Goal: Transaction & Acquisition: Subscribe to service/newsletter

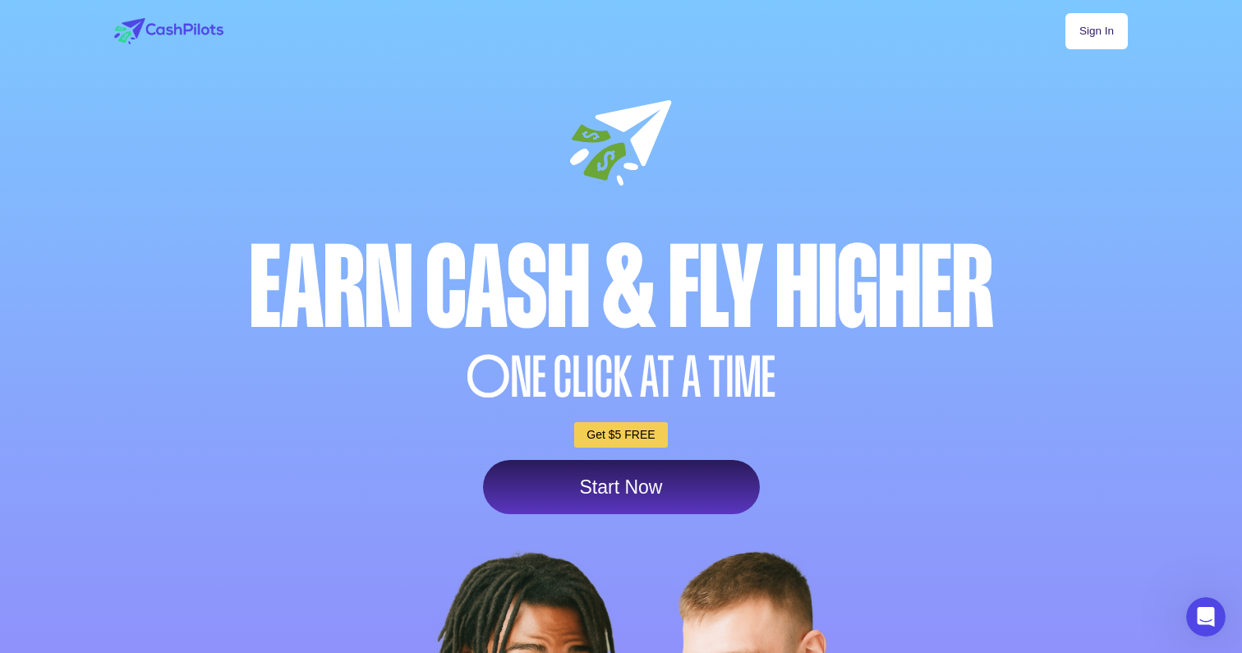
click at [590, 499] on link "Start Now" at bounding box center [621, 487] width 277 height 54
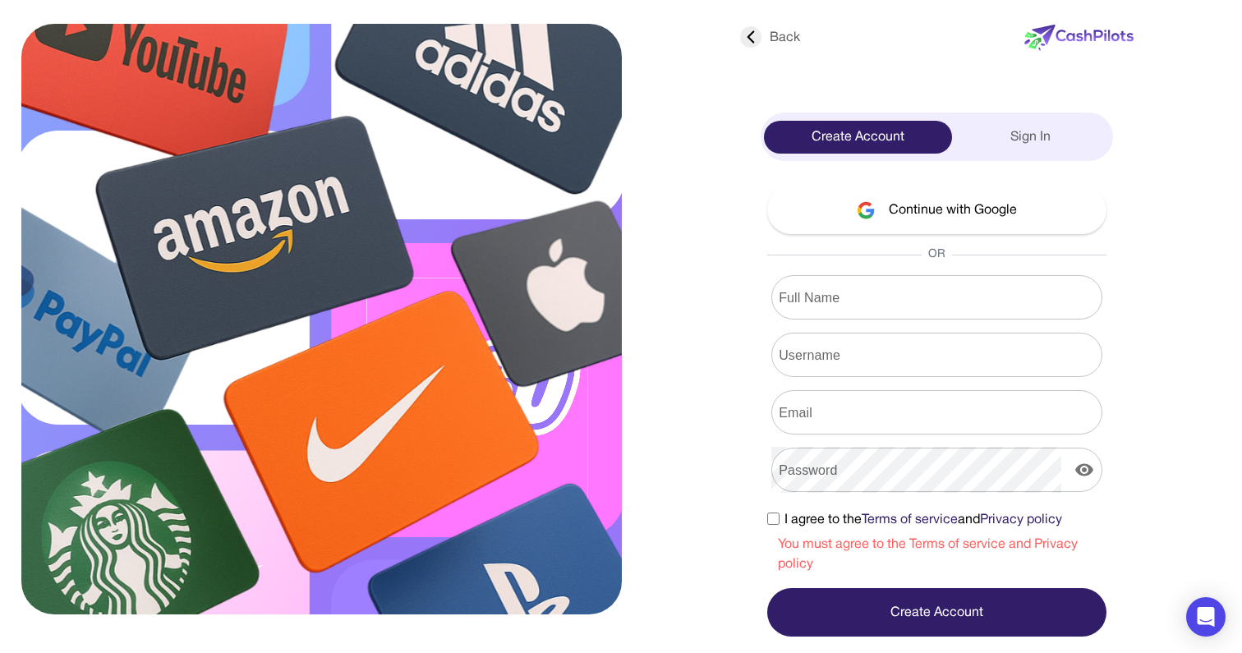
click at [966, 198] on button "Continue with Google" at bounding box center [936, 210] width 339 height 48
click at [958, 206] on button "Continue with Google" at bounding box center [936, 210] width 339 height 48
click at [915, 205] on button "Continue with Google" at bounding box center [936, 210] width 339 height 48
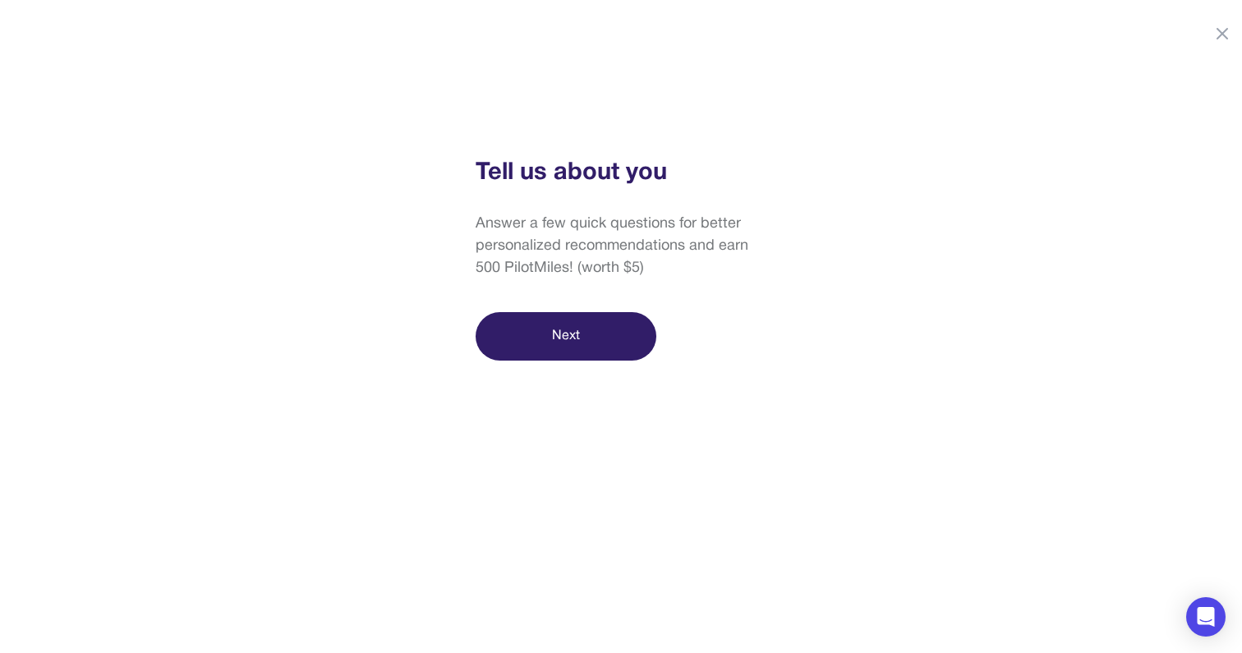
click at [584, 345] on button "Next" at bounding box center [565, 336] width 181 height 48
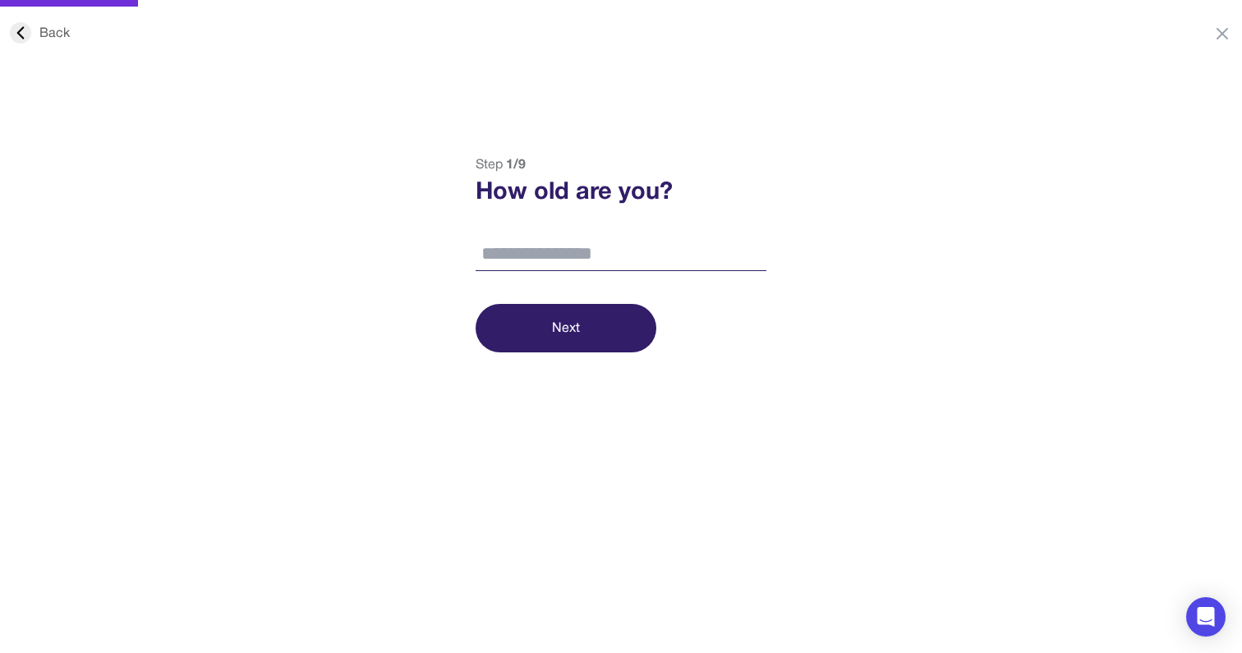
click at [594, 251] on input "number" at bounding box center [620, 254] width 291 height 34
type input "**"
click at [587, 338] on button "Next" at bounding box center [565, 328] width 181 height 48
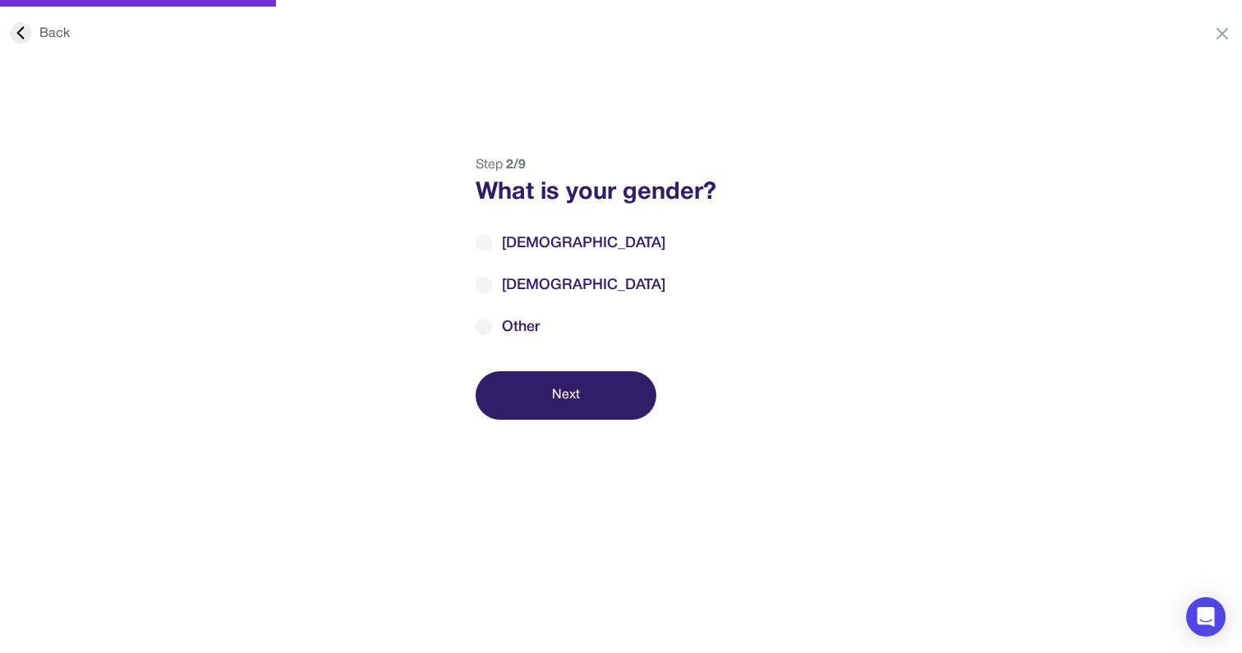
click at [505, 247] on span "[DEMOGRAPHIC_DATA]" at bounding box center [583, 243] width 163 height 22
click at [576, 405] on button "Next" at bounding box center [565, 395] width 181 height 48
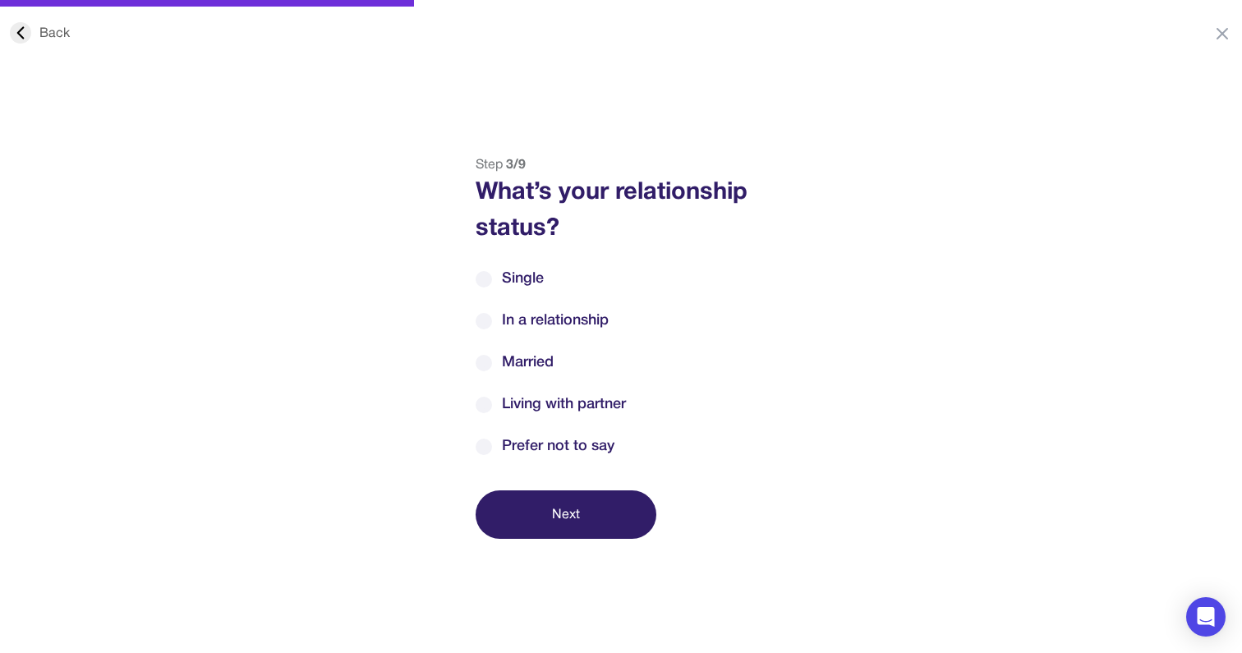
click at [546, 361] on span "Married" at bounding box center [528, 362] width 52 height 22
click at [603, 505] on button "Next" at bounding box center [565, 514] width 181 height 48
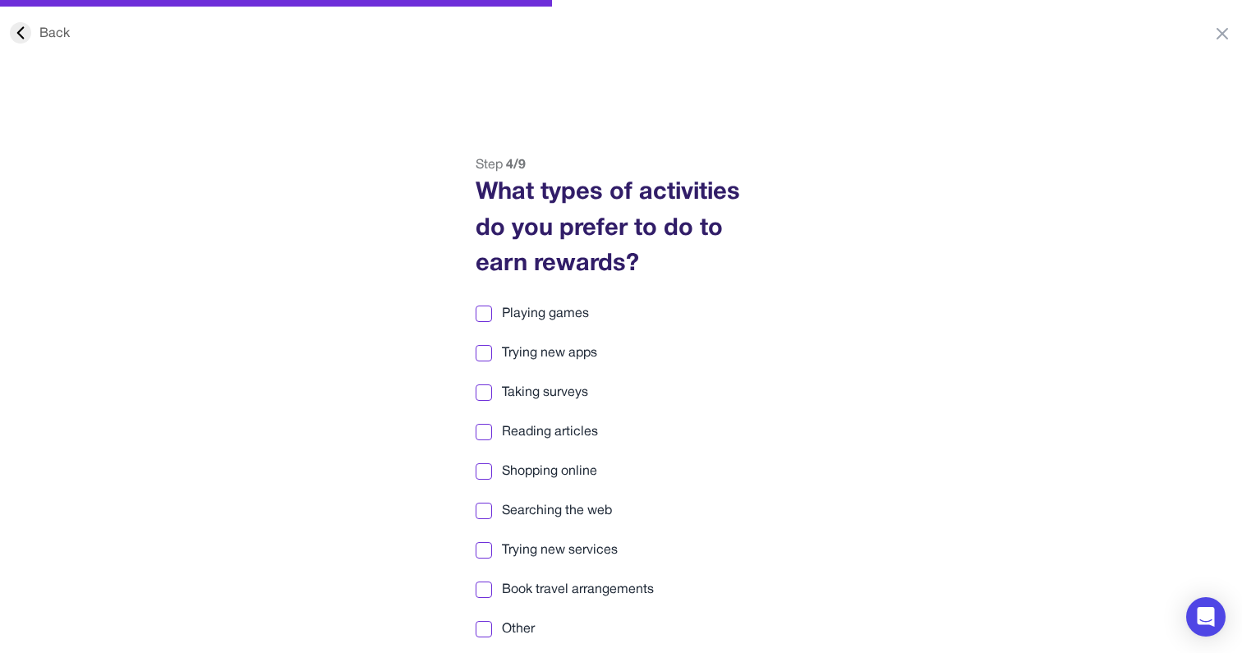
click at [546, 317] on span "Playing games" at bounding box center [545, 314] width 87 height 20
click at [548, 357] on span "Trying new apps" at bounding box center [549, 353] width 95 height 20
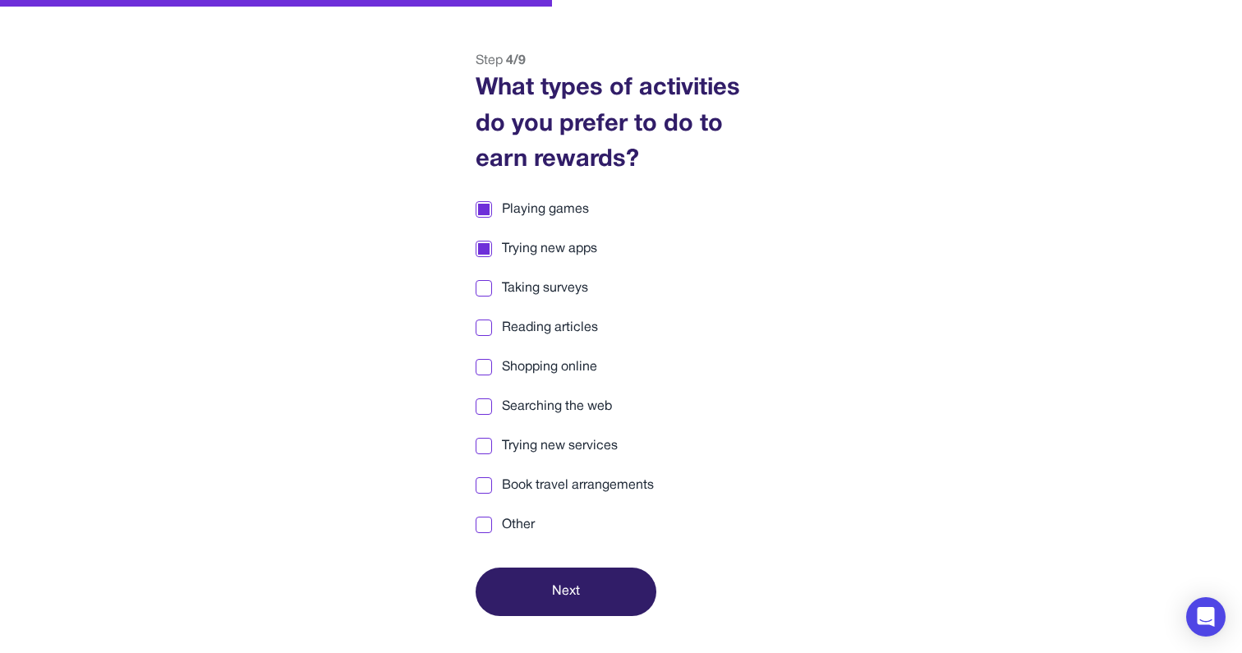
scroll to position [104, 0]
click at [553, 292] on span "Taking surveys" at bounding box center [545, 288] width 86 height 20
click at [563, 397] on span "Searching the web" at bounding box center [557, 407] width 110 height 20
click at [549, 442] on span "Trying new services" at bounding box center [560, 446] width 116 height 20
click at [565, 482] on span "Book travel arrangements" at bounding box center [578, 485] width 152 height 20
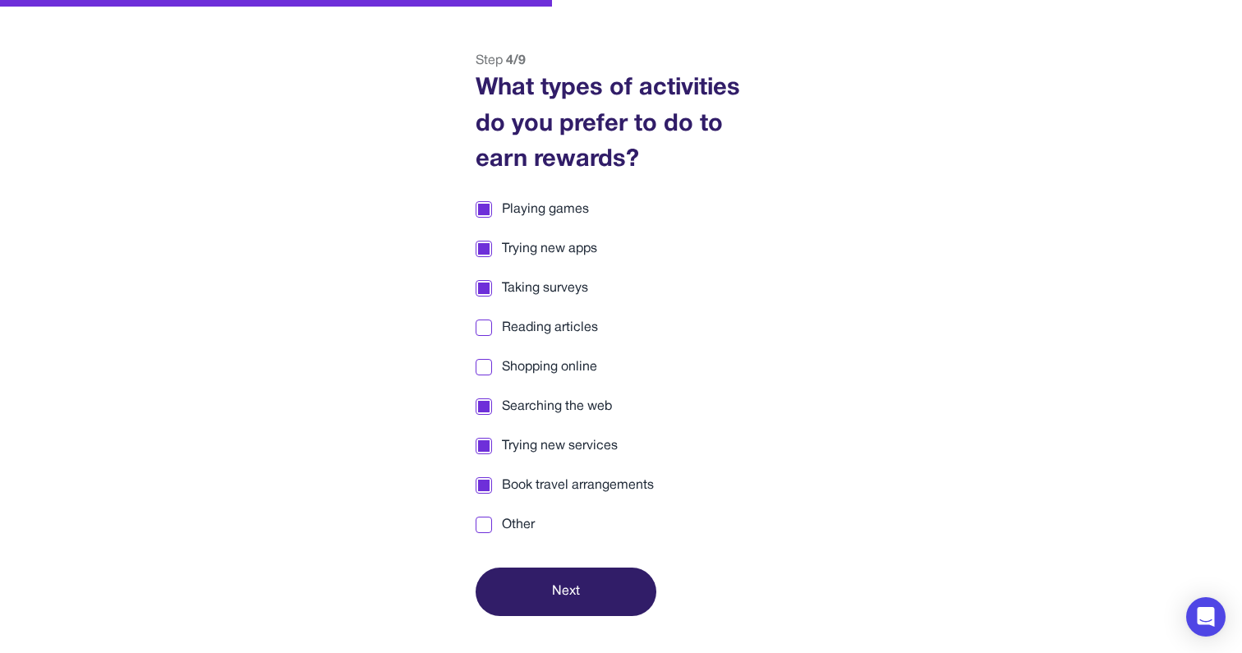
click at [554, 319] on span "Reading articles" at bounding box center [550, 328] width 96 height 20
click at [591, 586] on button "Next" at bounding box center [565, 591] width 181 height 48
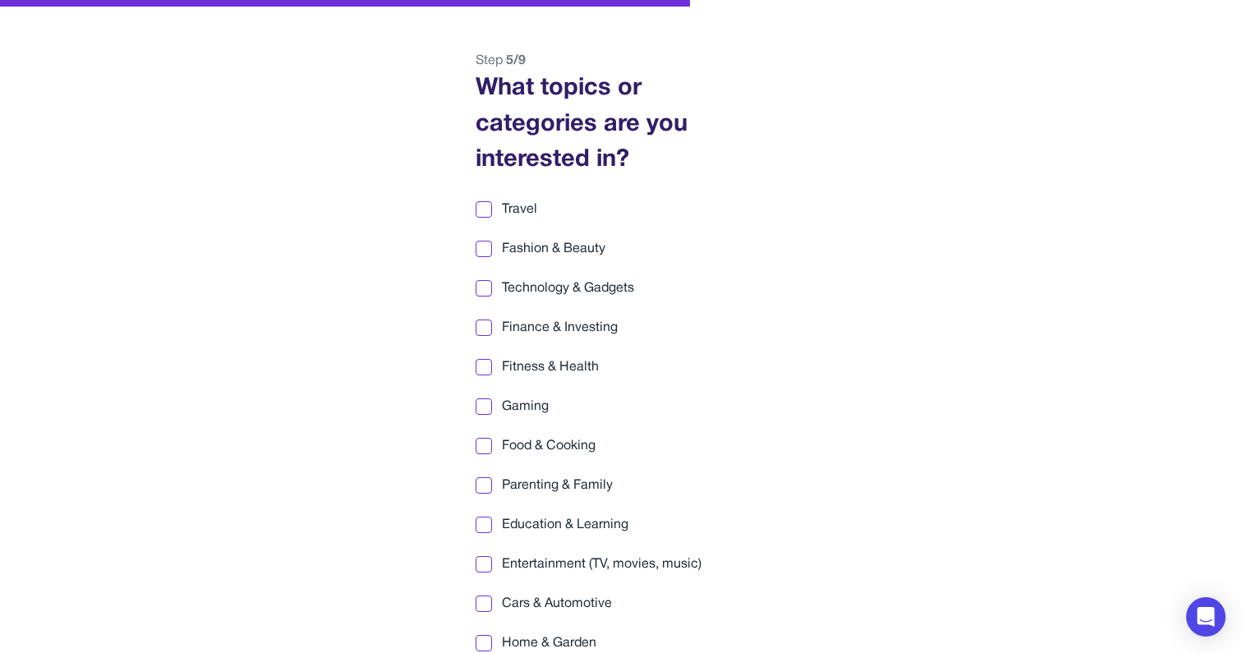
click at [499, 216] on label "Travel" at bounding box center [620, 210] width 291 height 20
click at [510, 285] on span "Technology & Gadgets" at bounding box center [568, 288] width 132 height 20
click at [510, 321] on span "Finance & Investing" at bounding box center [560, 328] width 116 height 20
click at [517, 367] on span "Fitness & Health" at bounding box center [550, 367] width 97 height 20
click at [515, 397] on span "Gaming" at bounding box center [525, 407] width 47 height 20
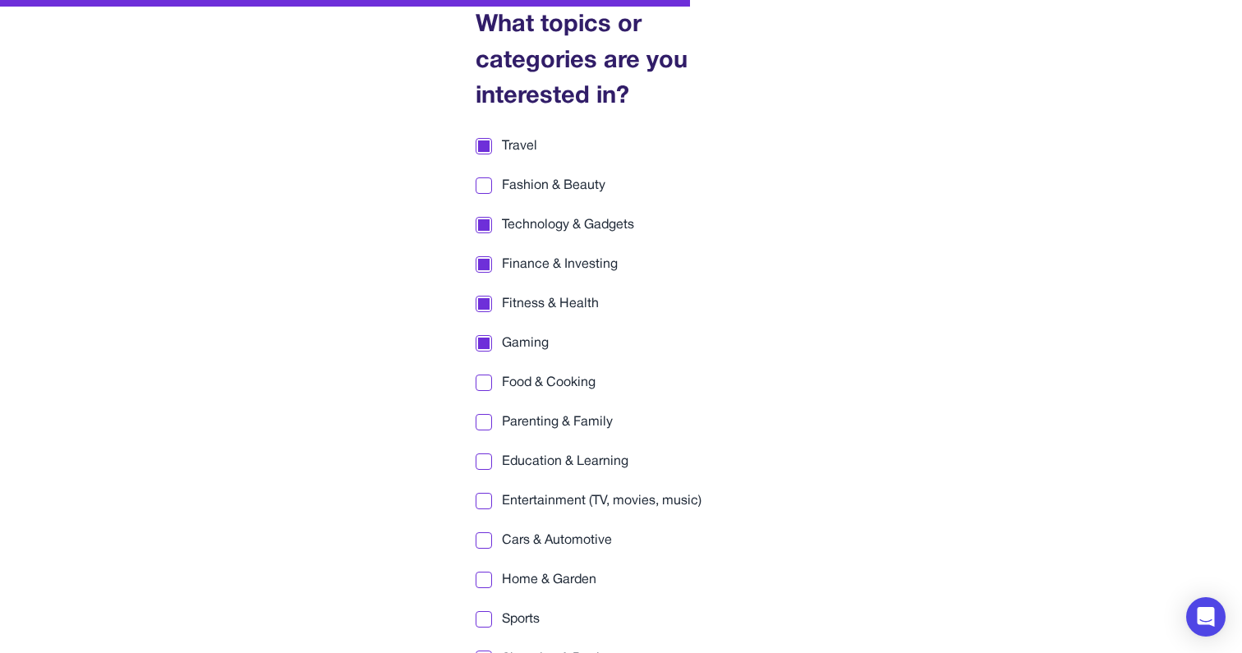
scroll to position [175, 0]
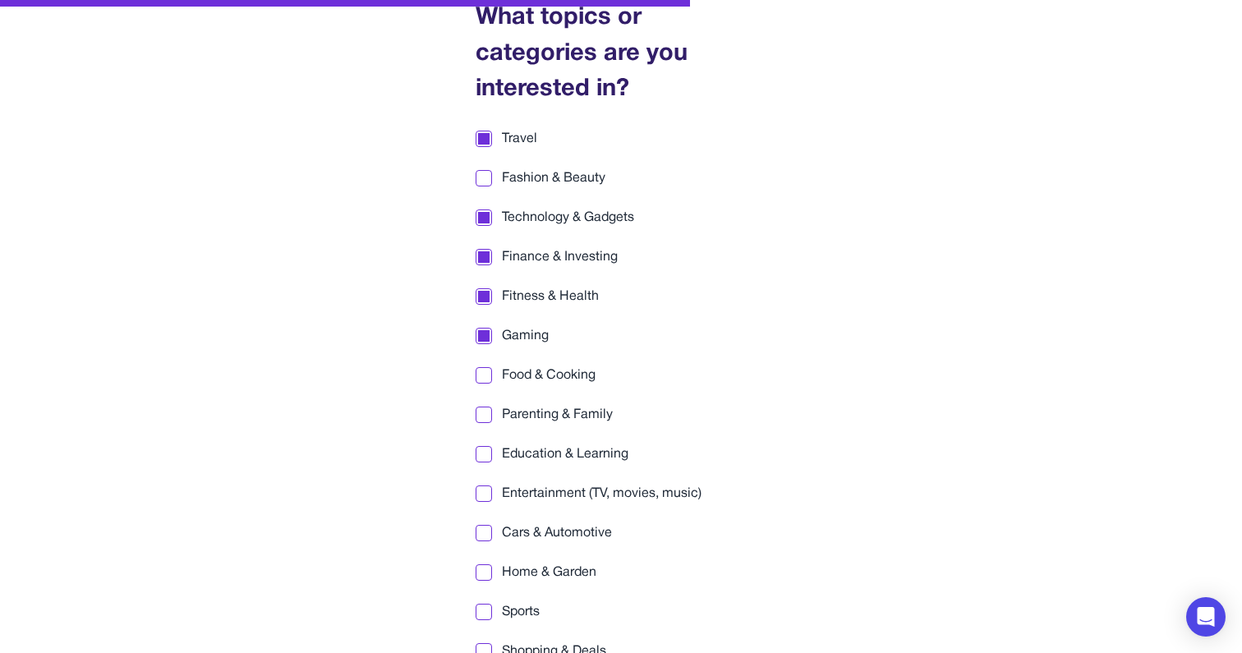
click at [519, 363] on div "Travel Fashion & Beauty Technology & Gadgets Finance & Investing Fitness & Heal…" at bounding box center [620, 395] width 291 height 532
click at [521, 416] on span "Parenting & Family" at bounding box center [557, 415] width 111 height 20
click at [520, 384] on div "Travel Fashion & Beauty Technology & Gadgets Finance & Investing Fitness & Heal…" at bounding box center [620, 395] width 291 height 532
click at [517, 370] on span "Food & Cooking" at bounding box center [549, 375] width 94 height 20
click at [525, 454] on span "Education & Learning" at bounding box center [565, 454] width 126 height 20
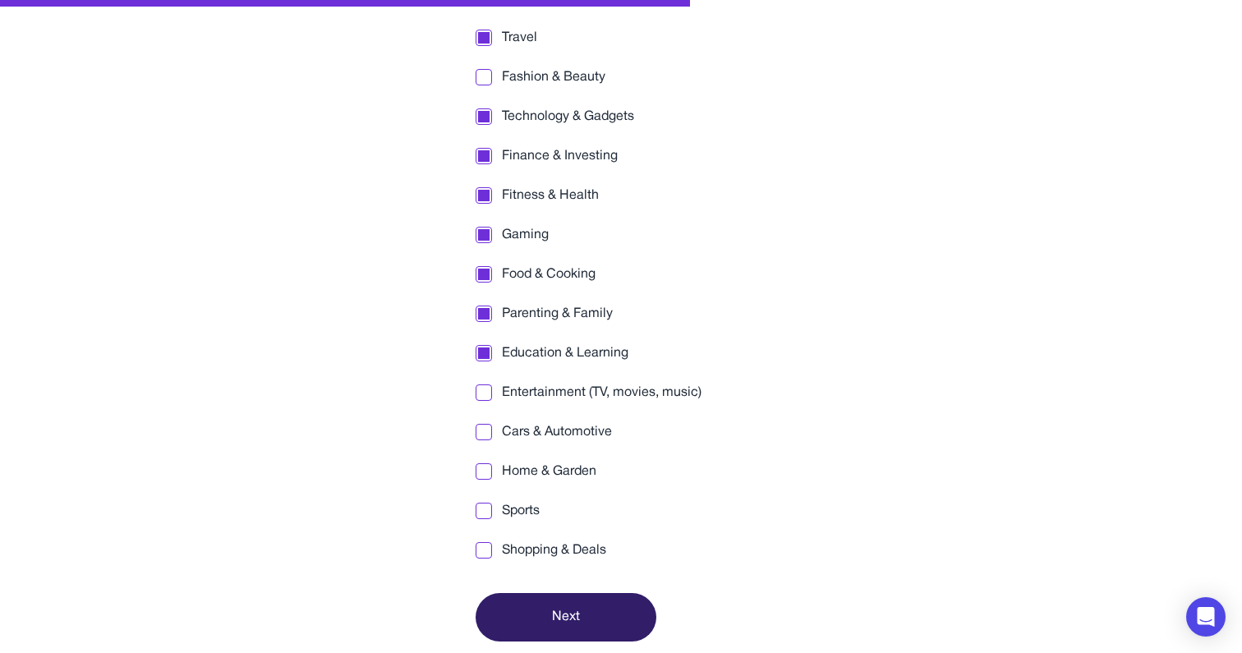
scroll to position [275, 0]
click at [530, 438] on span "Cars & Automotive" at bounding box center [557, 433] width 110 height 20
click at [530, 489] on div "Travel Fashion & Beauty Technology & Gadgets Finance & Investing Fitness & Heal…" at bounding box center [620, 295] width 291 height 532
click at [530, 475] on span "Home & Garden" at bounding box center [549, 472] width 94 height 20
click at [571, 618] on button "Next" at bounding box center [565, 618] width 181 height 48
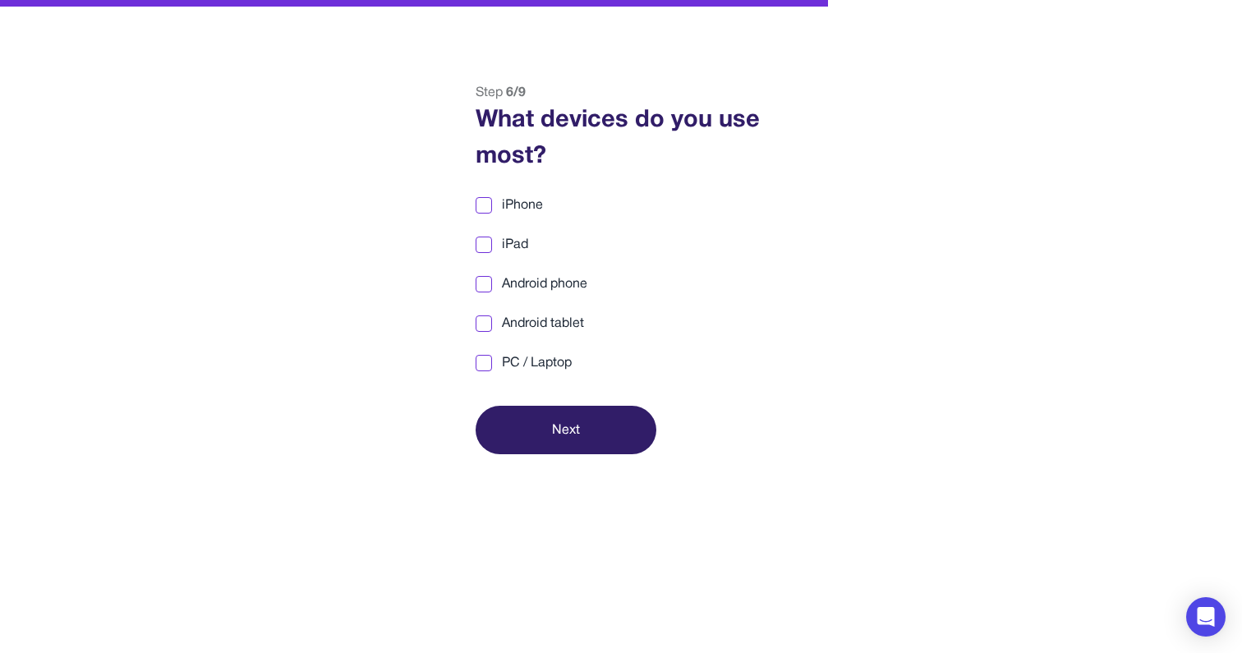
scroll to position [34, 0]
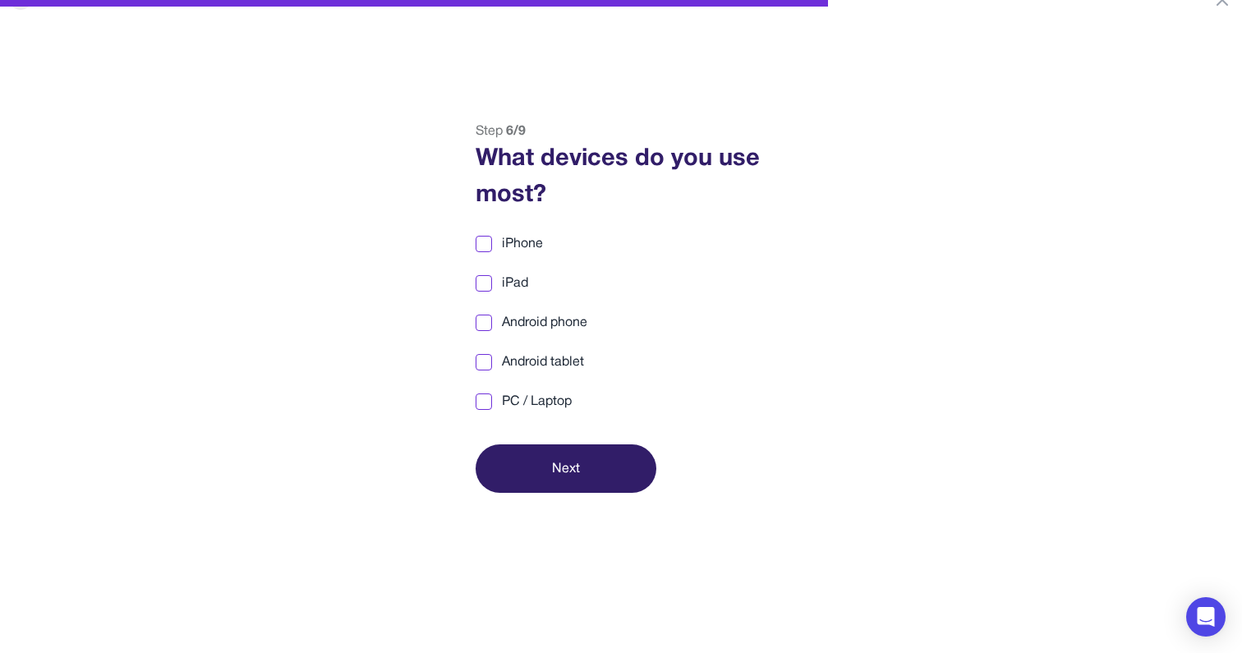
click at [485, 246] on div at bounding box center [483, 243] width 11 height 11
click at [487, 323] on div at bounding box center [483, 322] width 11 height 11
click at [487, 402] on div at bounding box center [483, 401] width 11 height 11
click at [573, 473] on button "Next" at bounding box center [565, 468] width 181 height 48
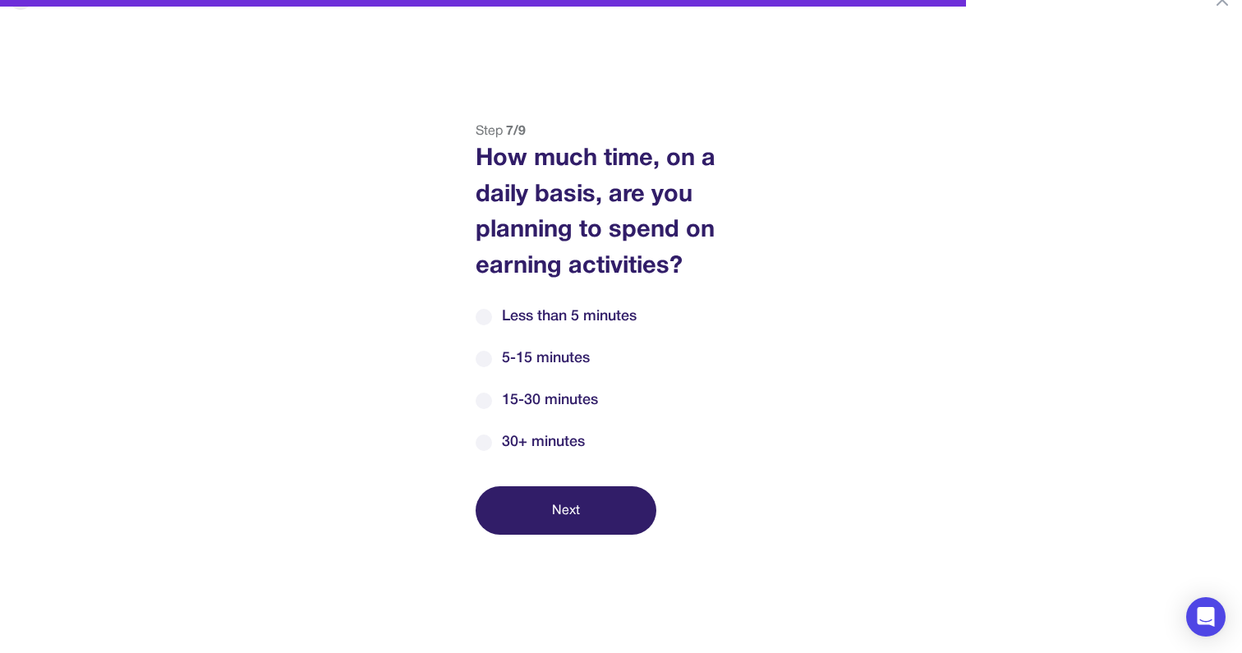
click at [498, 356] on label "5-15 minutes" at bounding box center [620, 358] width 291 height 22
click at [517, 435] on span "30+ minutes" at bounding box center [543, 442] width 83 height 22
click at [512, 347] on span "5-15 minutes" at bounding box center [546, 358] width 88 height 22
click at [536, 393] on span "15-30 minutes" at bounding box center [550, 400] width 96 height 22
click at [590, 511] on button "Next" at bounding box center [565, 510] width 181 height 48
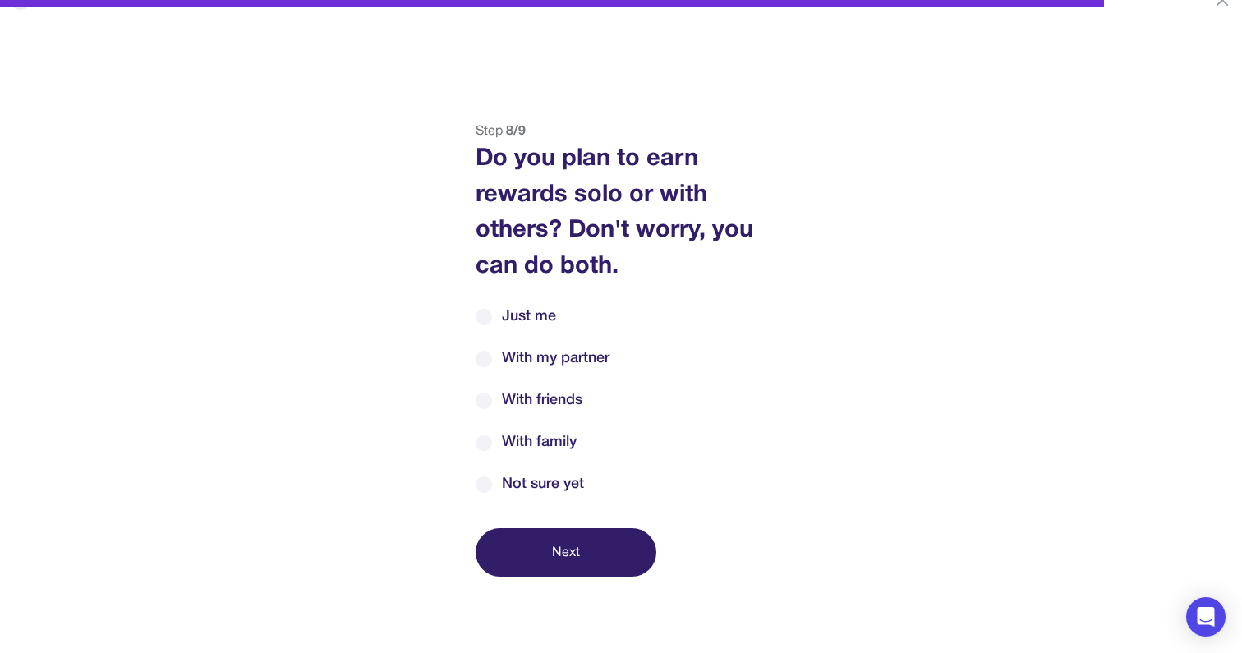
click at [540, 471] on div "Just me With my partner With friends With family Not sure yet" at bounding box center [620, 400] width 291 height 190
click at [539, 487] on span "Not sure yet" at bounding box center [543, 484] width 82 height 22
click at [571, 542] on button "Next" at bounding box center [565, 552] width 181 height 48
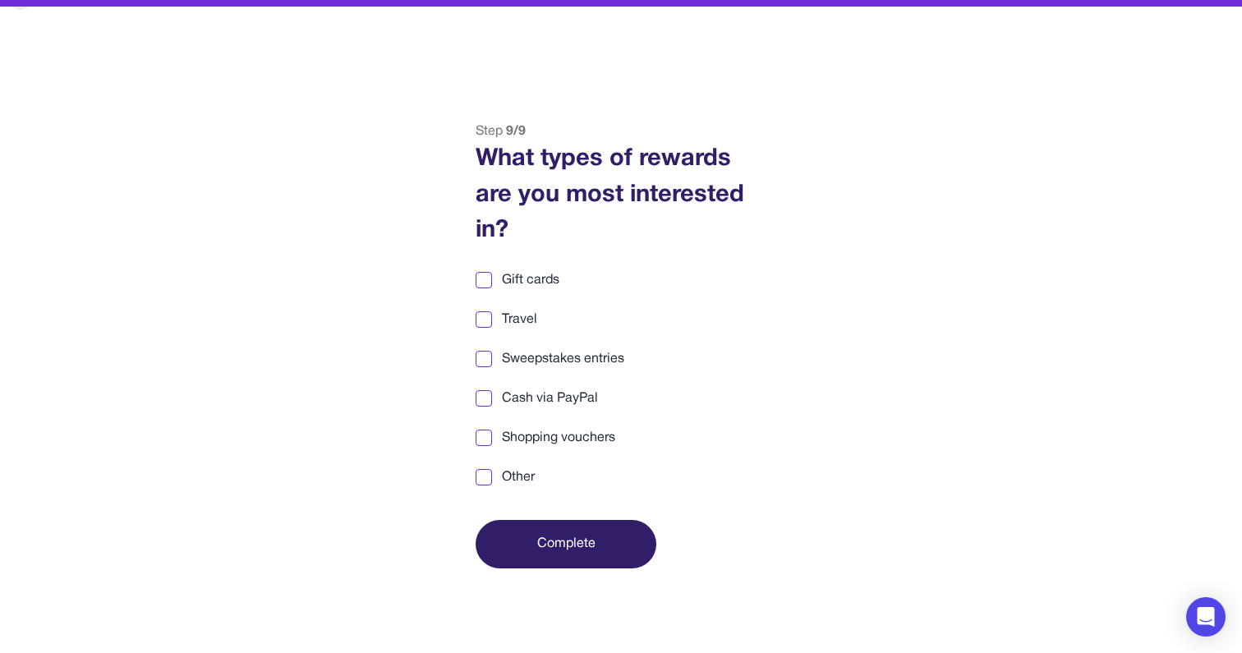
click at [563, 396] on span "Cash via PayPal" at bounding box center [550, 398] width 96 height 20
click at [535, 273] on span "Gift cards" at bounding box center [530, 280] width 57 height 20
click at [513, 318] on span "Travel" at bounding box center [519, 320] width 35 height 20
click at [608, 545] on button "Complete" at bounding box center [565, 544] width 181 height 48
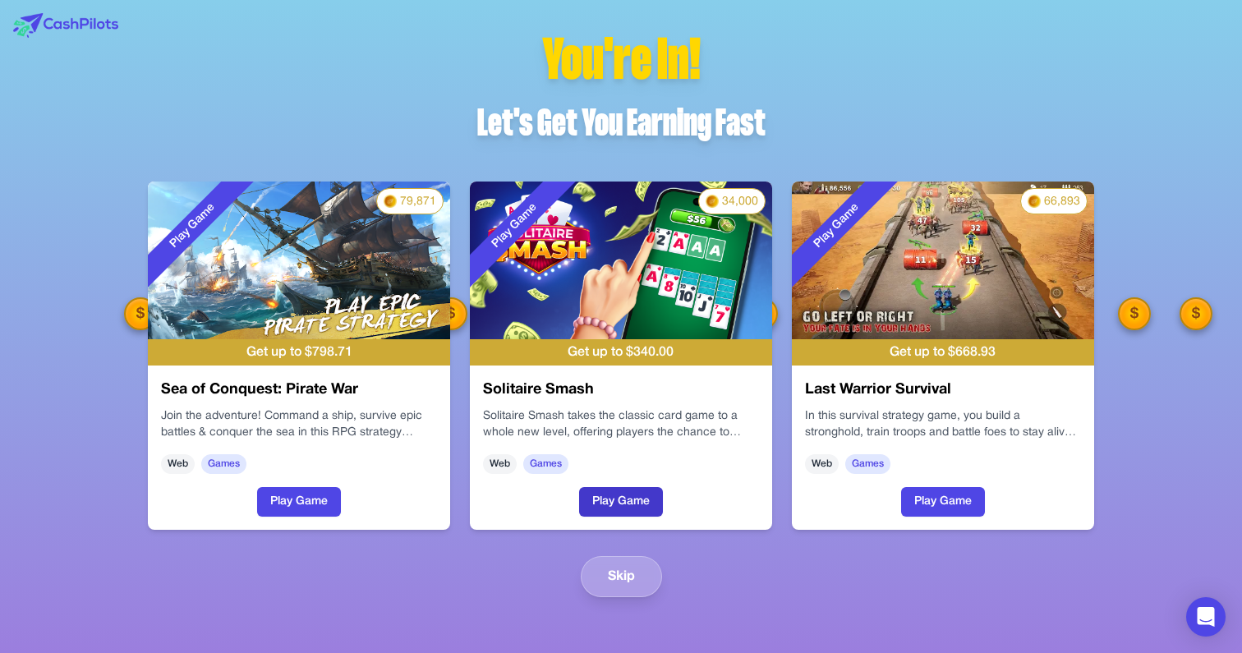
click at [645, 504] on button "Play Game" at bounding box center [621, 502] width 84 height 30
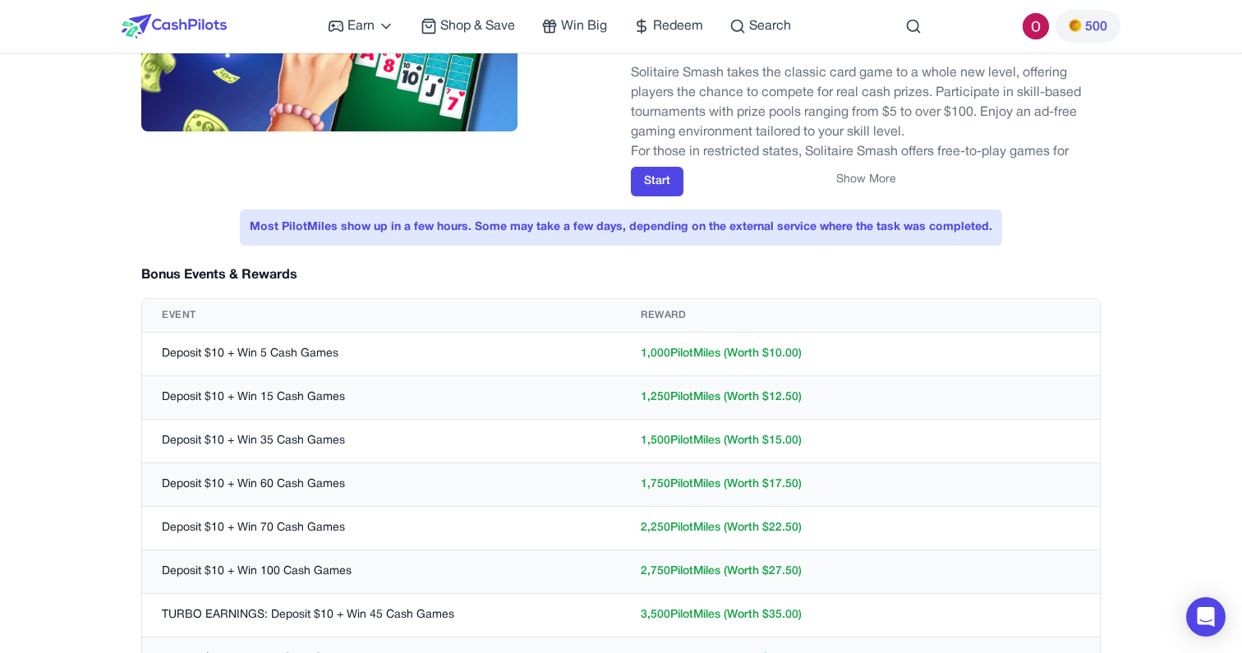
scroll to position [191, 0]
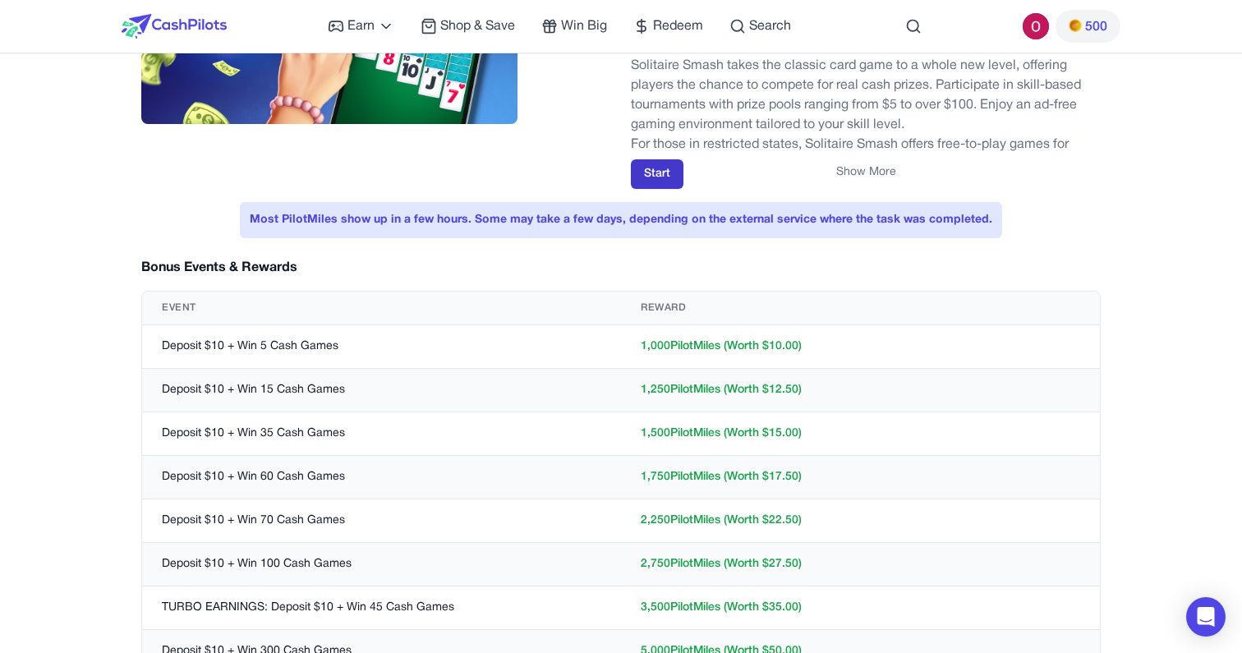
click at [645, 179] on button "Start" at bounding box center [657, 174] width 53 height 30
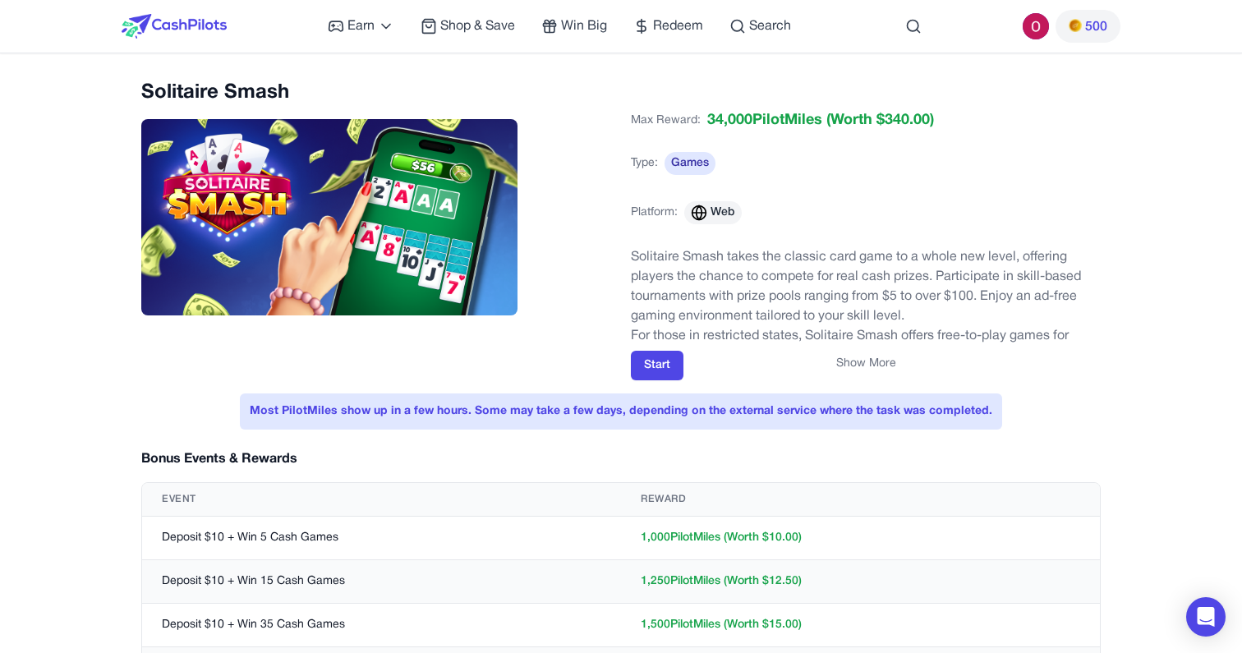
scroll to position [0, 0]
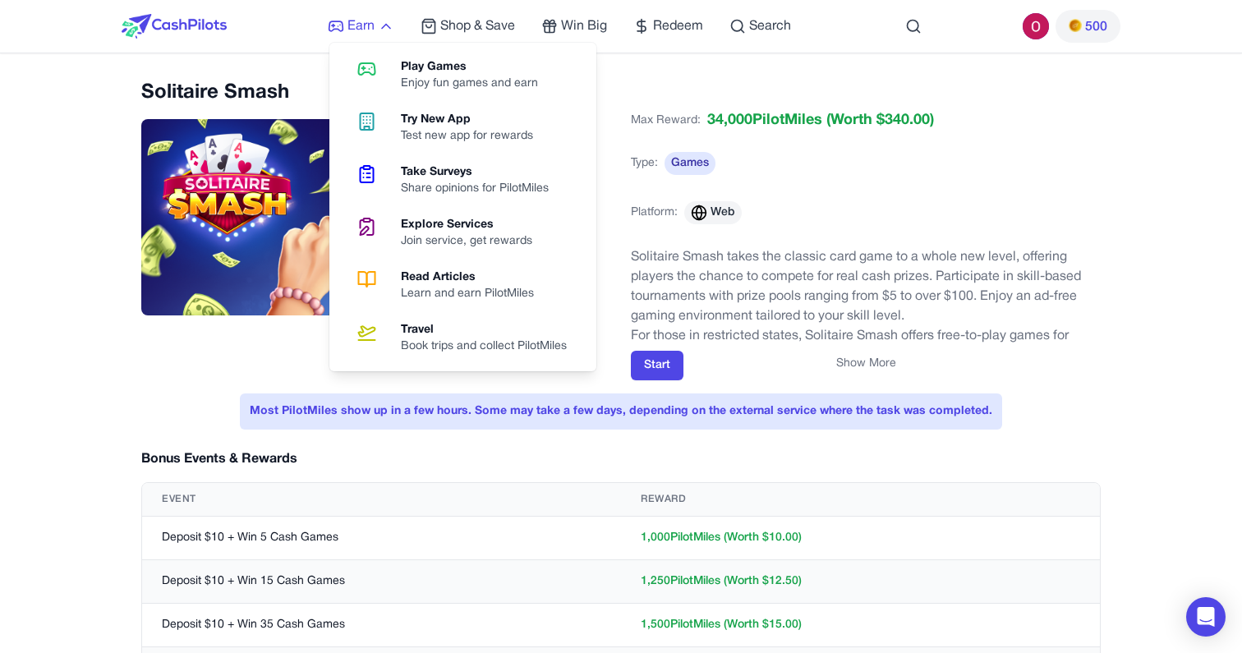
click at [389, 23] on icon at bounding box center [386, 26] width 16 height 16
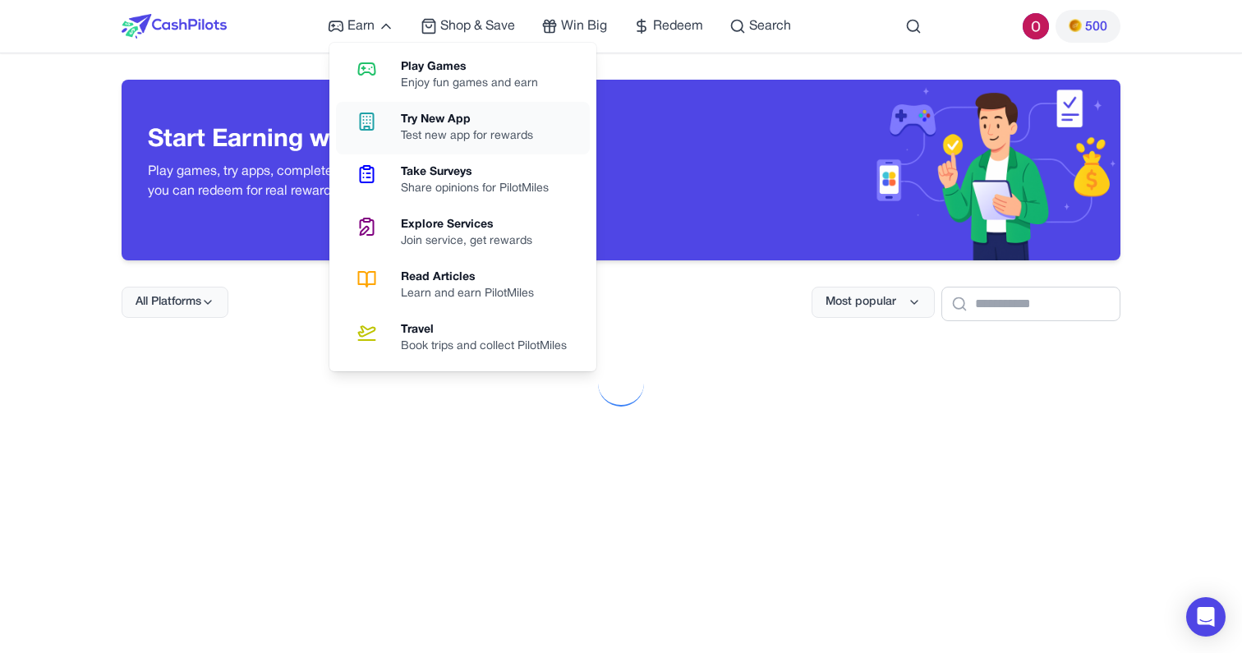
click at [440, 145] on link "Try New App Test new app for rewards" at bounding box center [463, 128] width 254 height 53
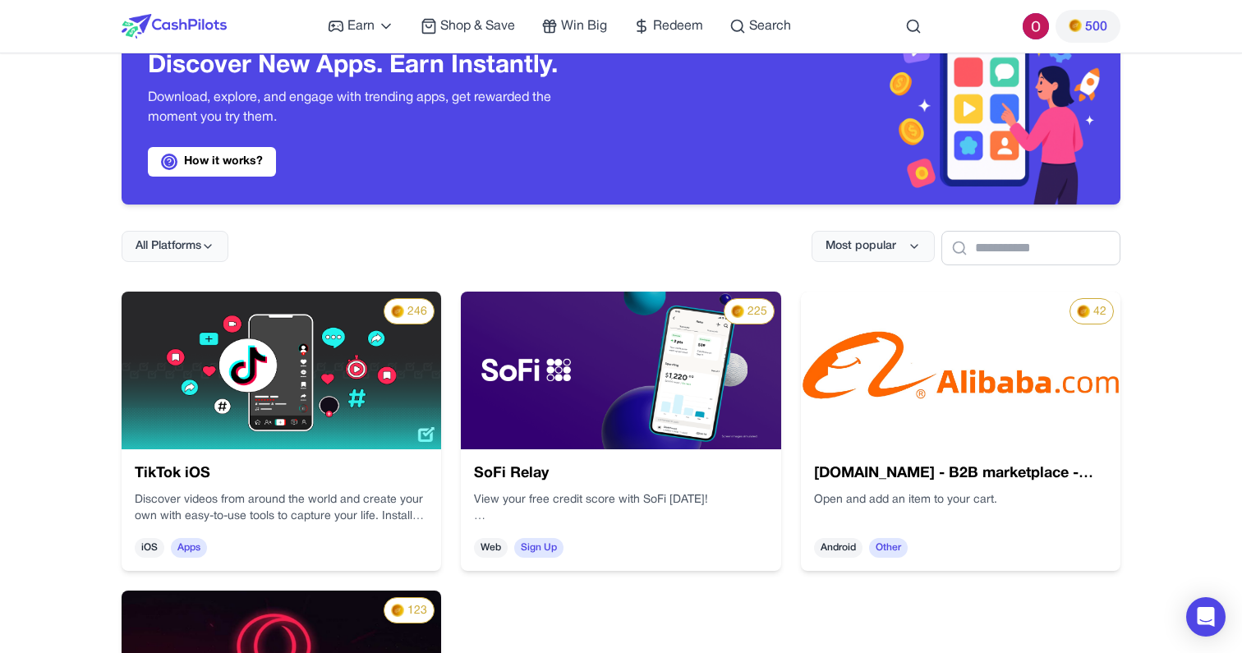
scroll to position [67, 0]
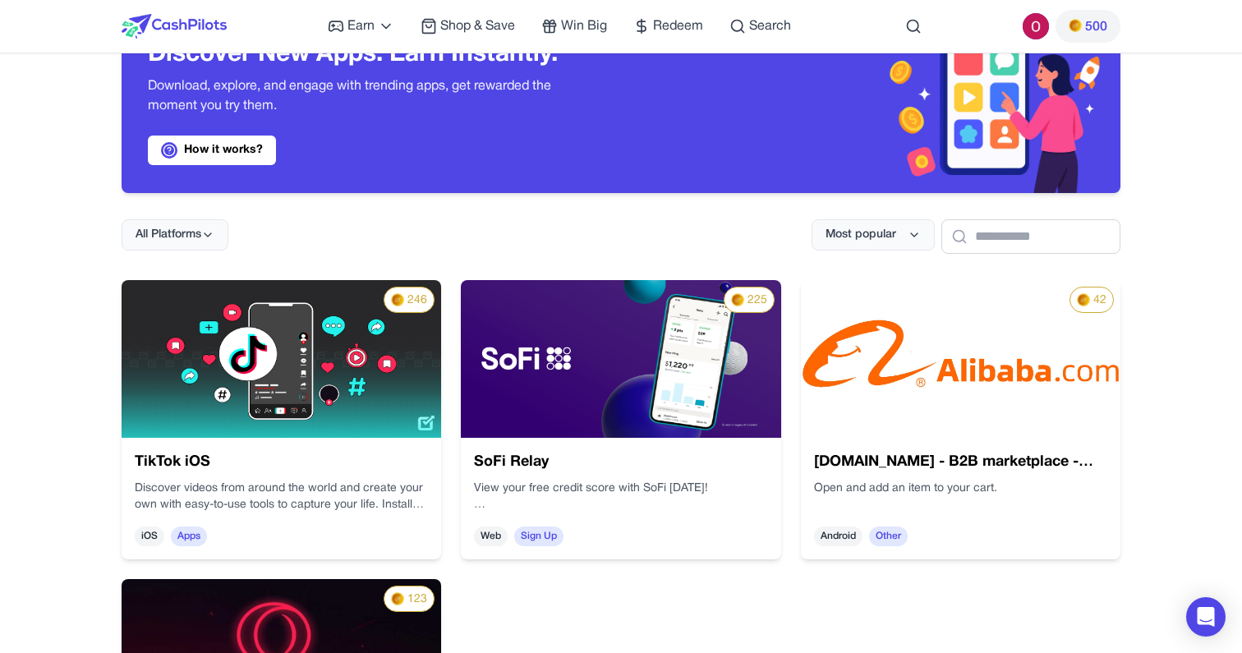
click at [380, 381] on p "Discover videos from around the world and create your own with easy-to-use tool…" at bounding box center [479, 252] width 199 height 257
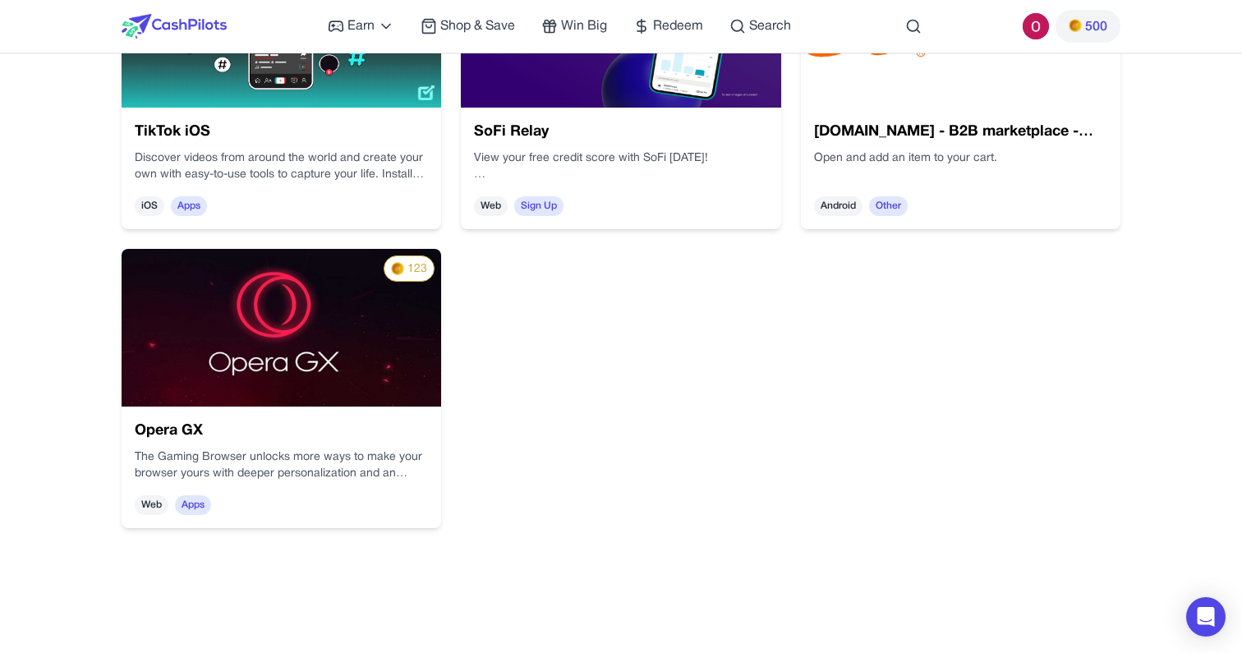
scroll to position [414, 0]
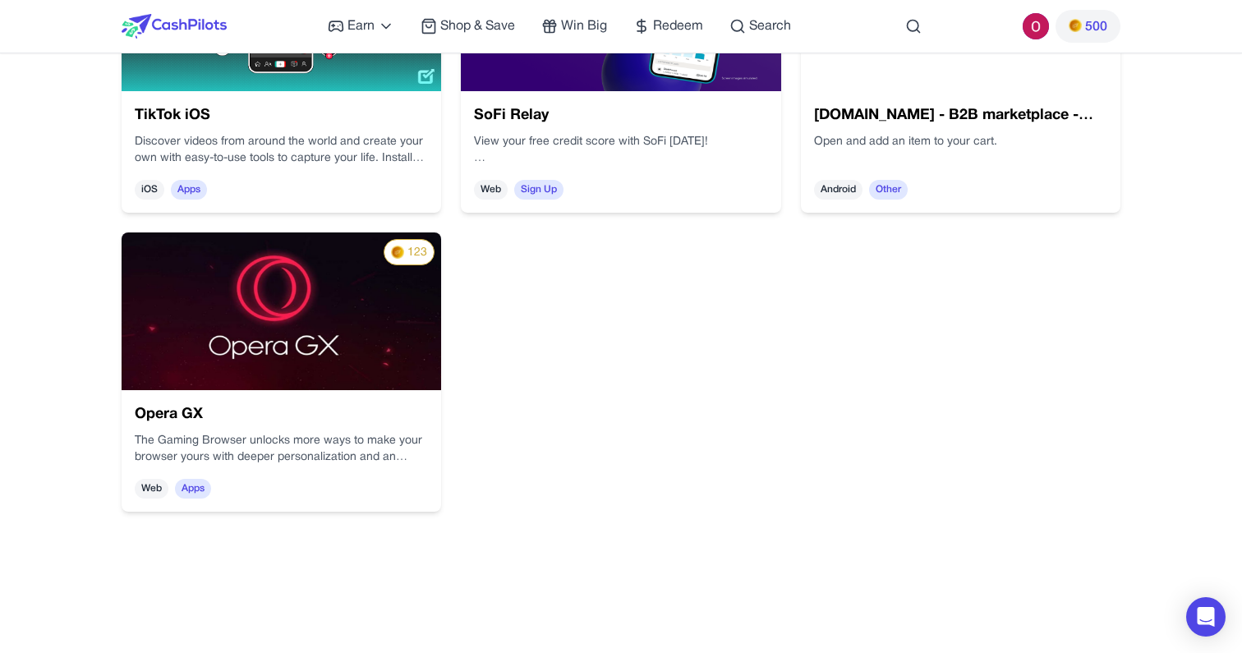
click at [337, 411] on h3 "Opera GX" at bounding box center [281, 414] width 293 height 23
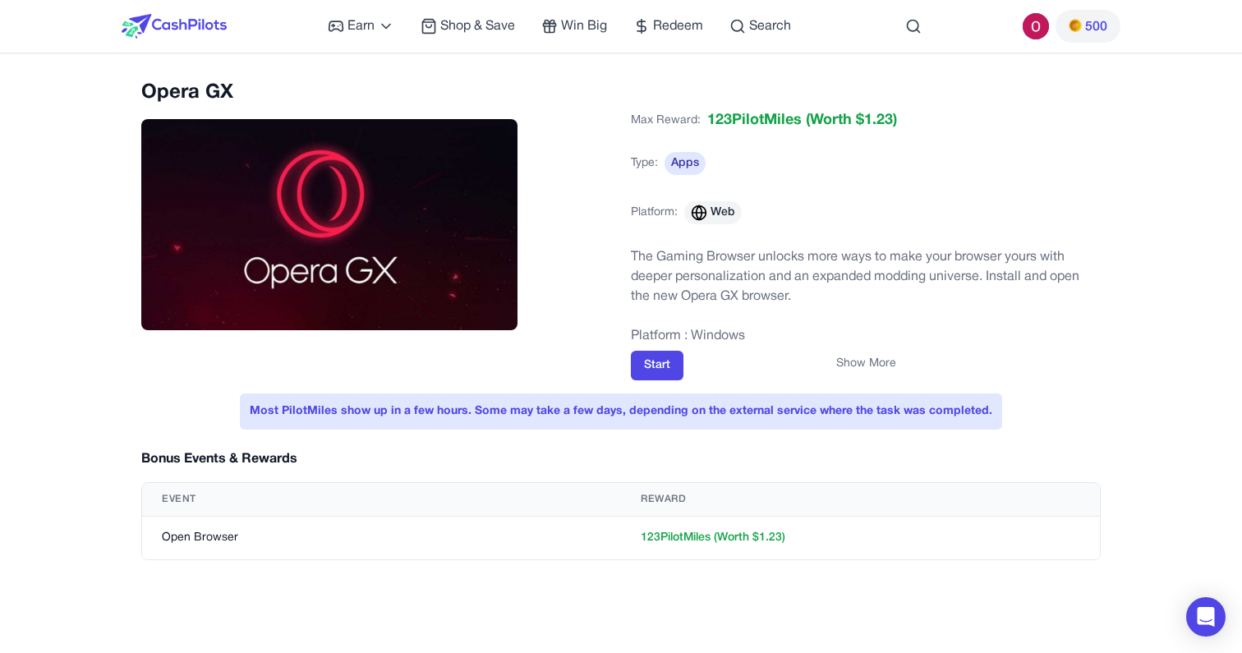
scroll to position [0, 0]
click at [494, 30] on span "Shop & Save" at bounding box center [477, 26] width 75 height 20
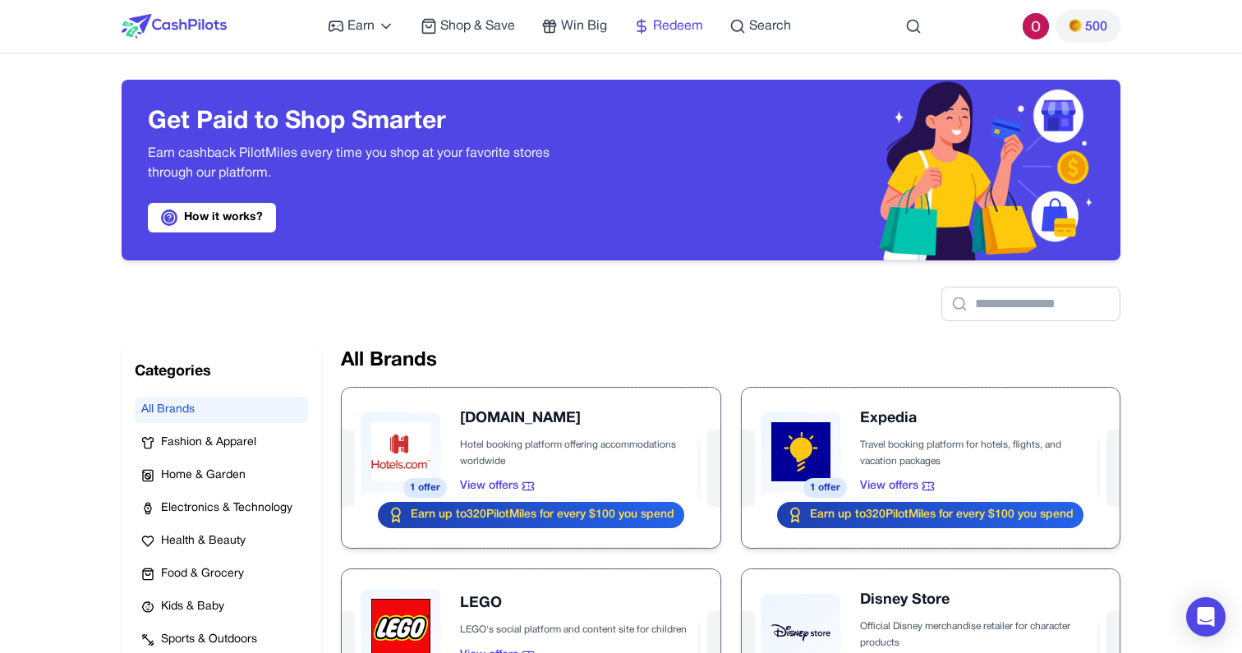
click at [691, 17] on span "Redeem" at bounding box center [678, 26] width 50 height 20
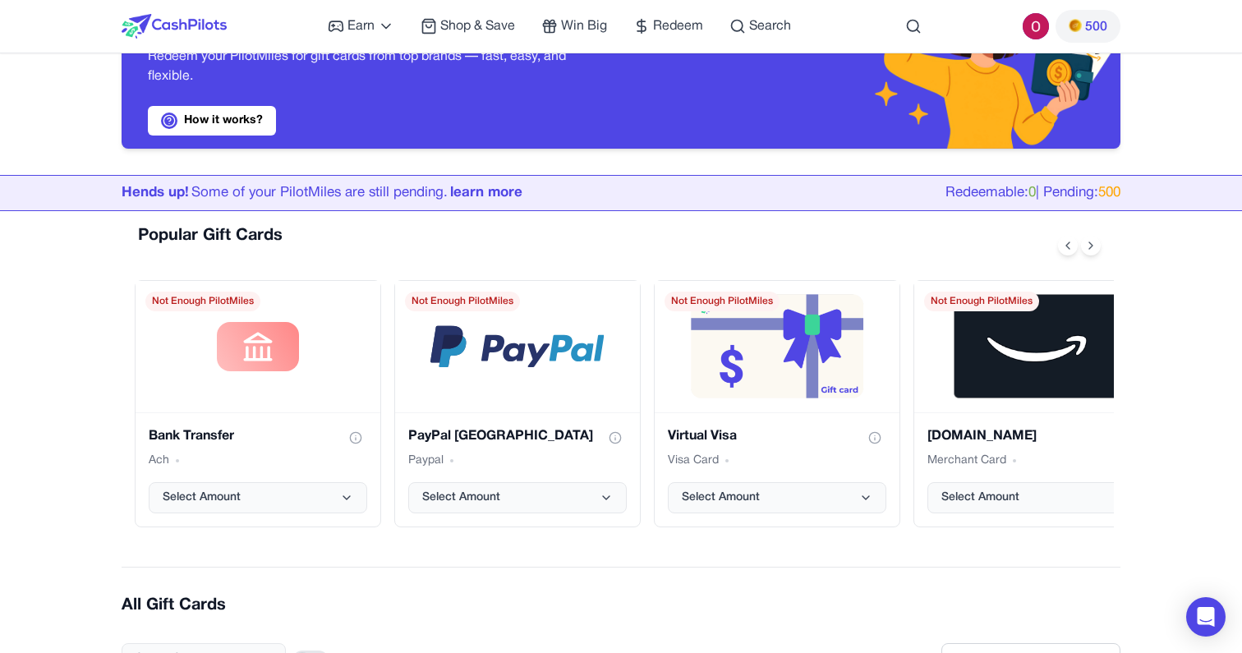
scroll to position [131, 0]
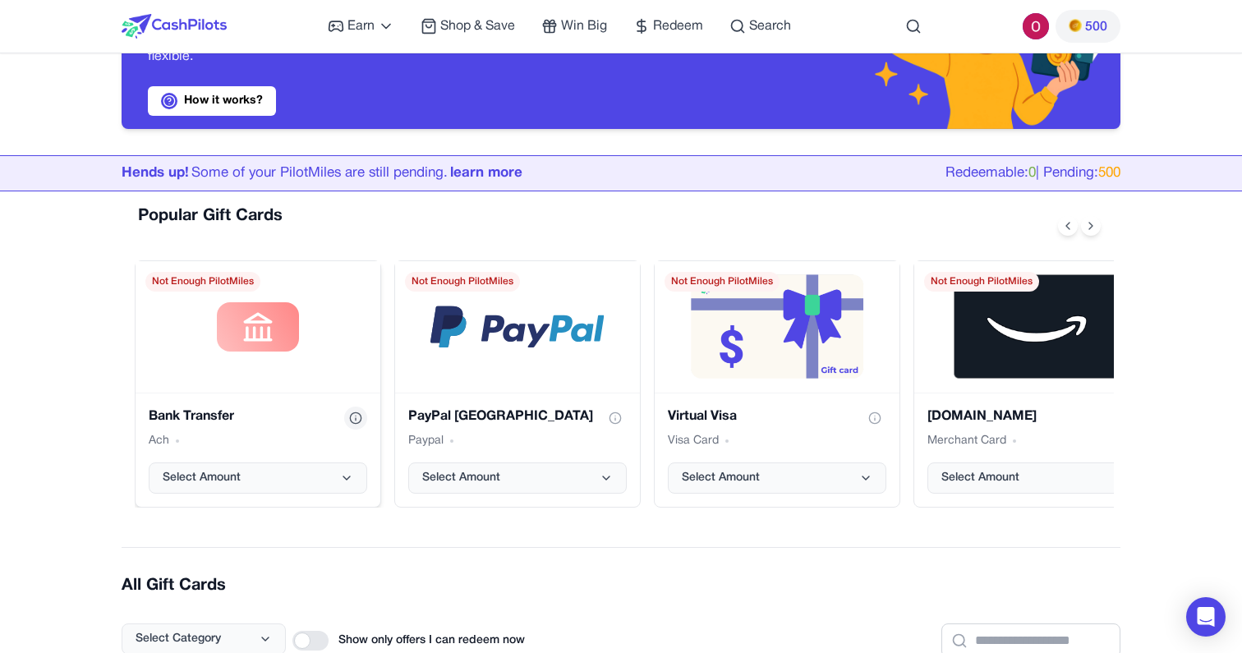
click at [365, 420] on button "Show gift card information" at bounding box center [355, 417] width 23 height 23
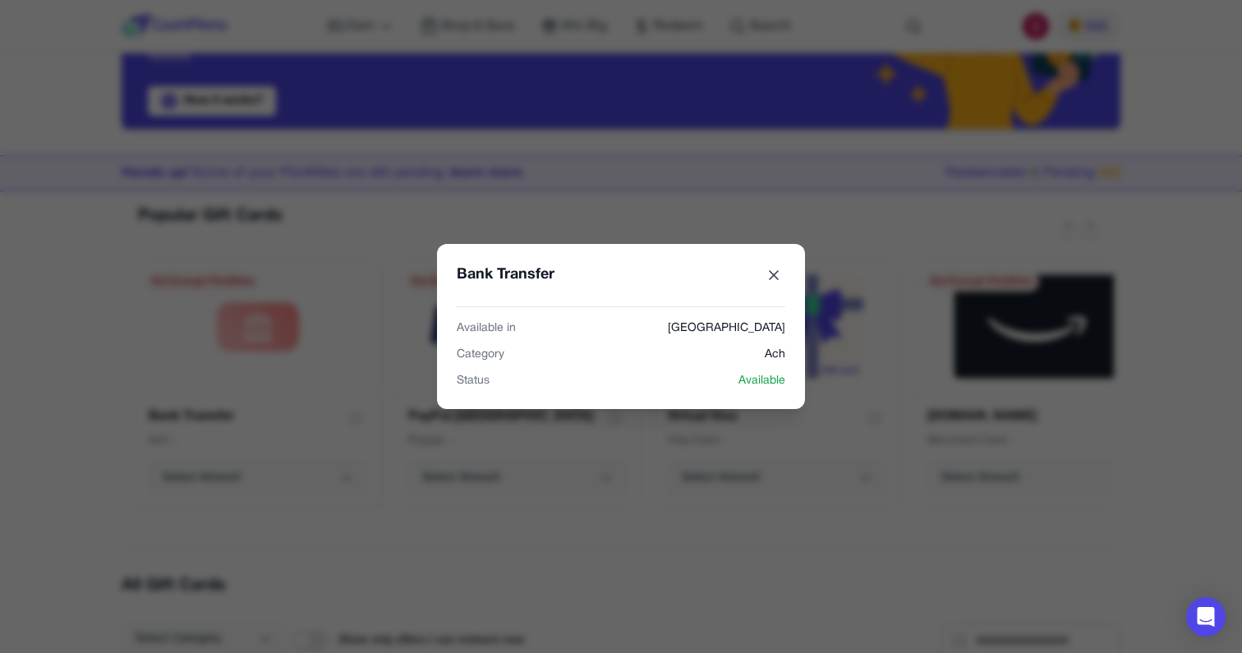
click at [773, 272] on icon "Bank Transfer gift card" at bounding box center [773, 275] width 16 height 16
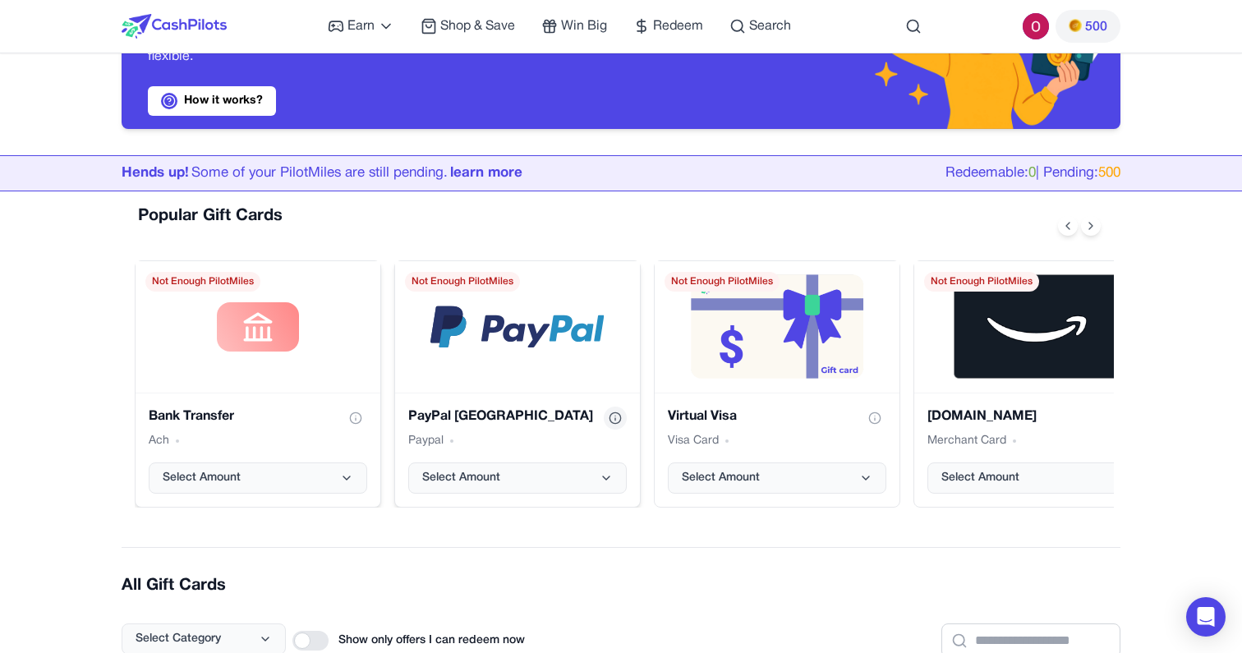
click at [609, 422] on icon "Show gift card information" at bounding box center [615, 417] width 13 height 13
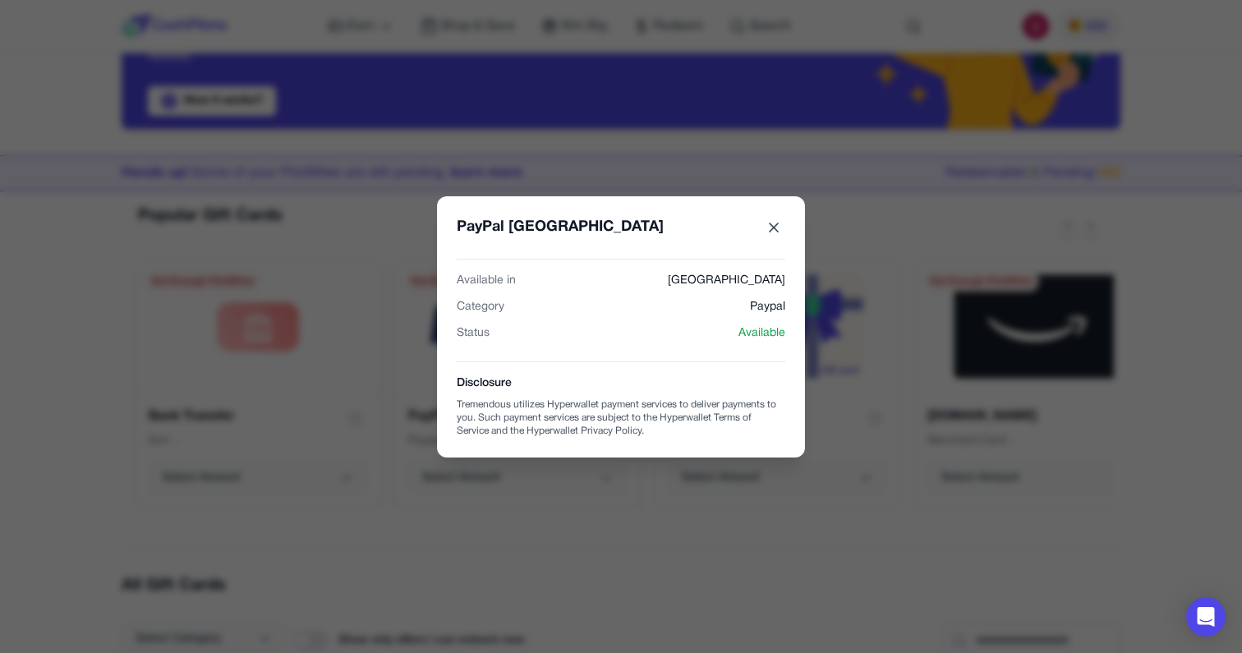
click at [773, 225] on icon "PayPal USA gift card" at bounding box center [773, 227] width 16 height 16
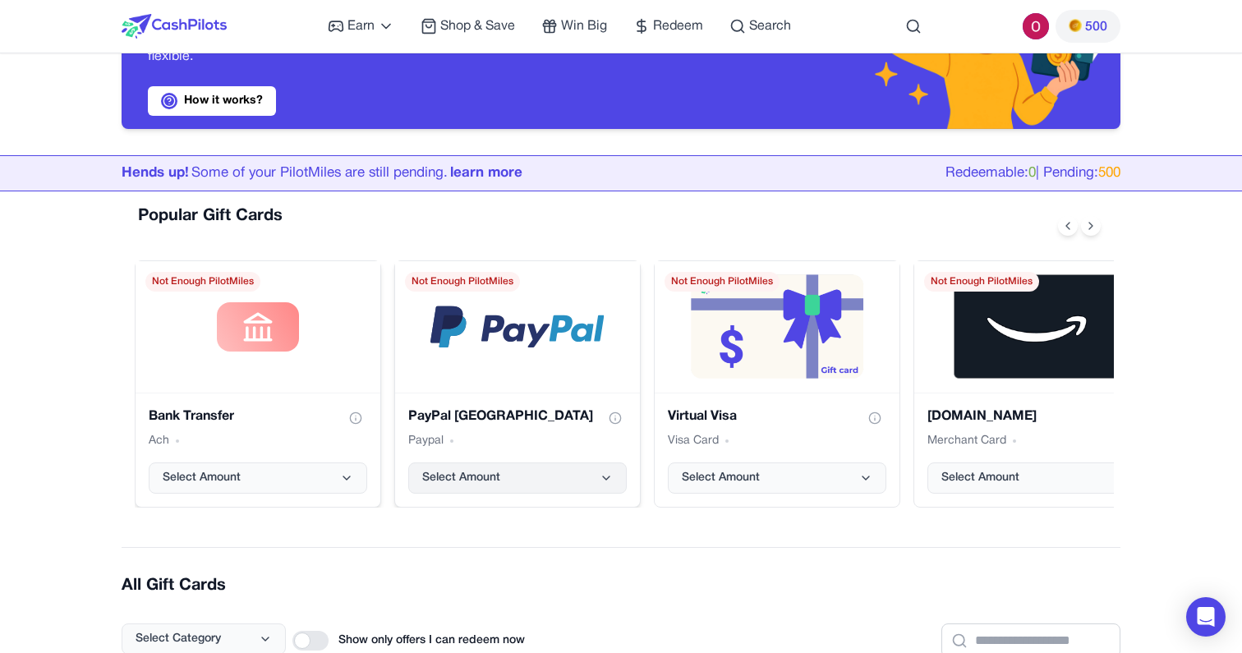
click at [597, 482] on button "Select Amount" at bounding box center [517, 477] width 218 height 31
click at [728, 489] on button "Select Amount" at bounding box center [777, 477] width 218 height 31
click at [994, 477] on span "Select Amount" at bounding box center [980, 478] width 78 height 16
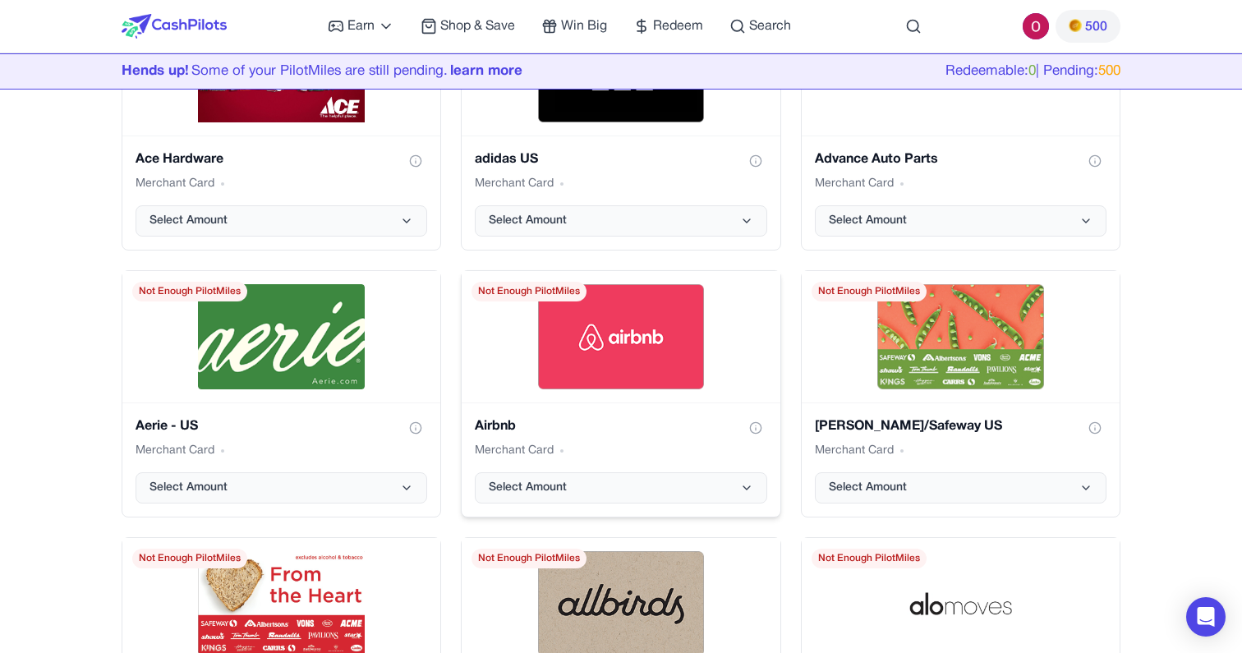
scroll to position [1098, 0]
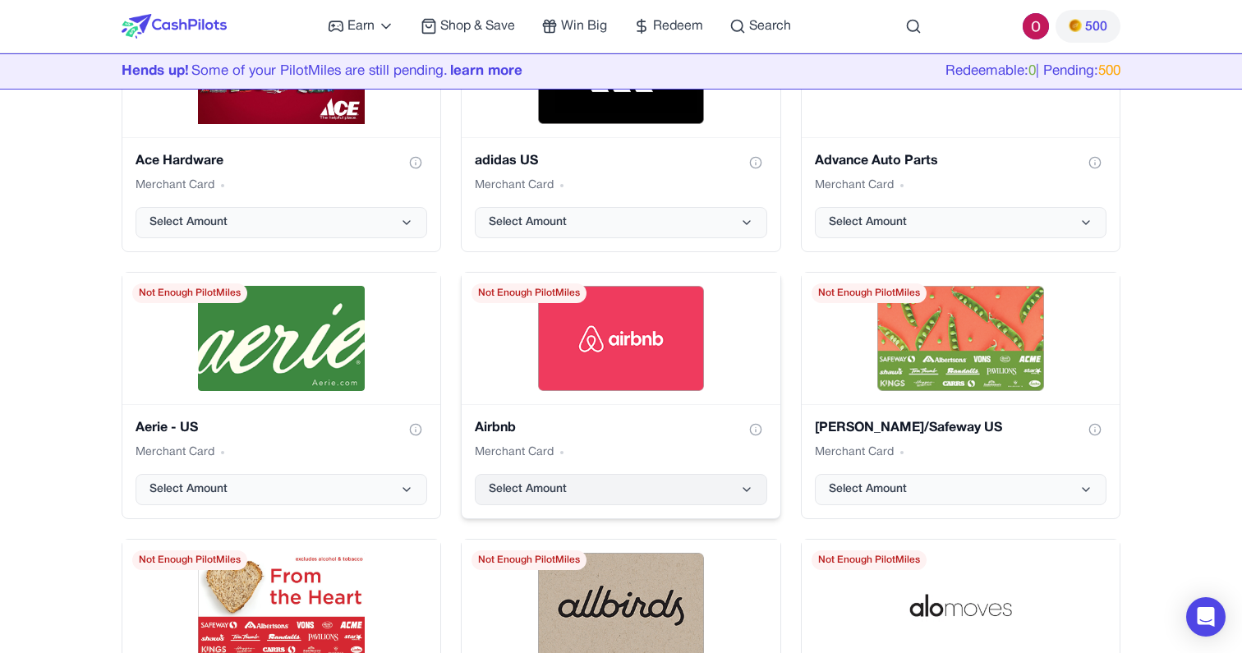
click at [667, 491] on button "Select Amount" at bounding box center [621, 489] width 292 height 31
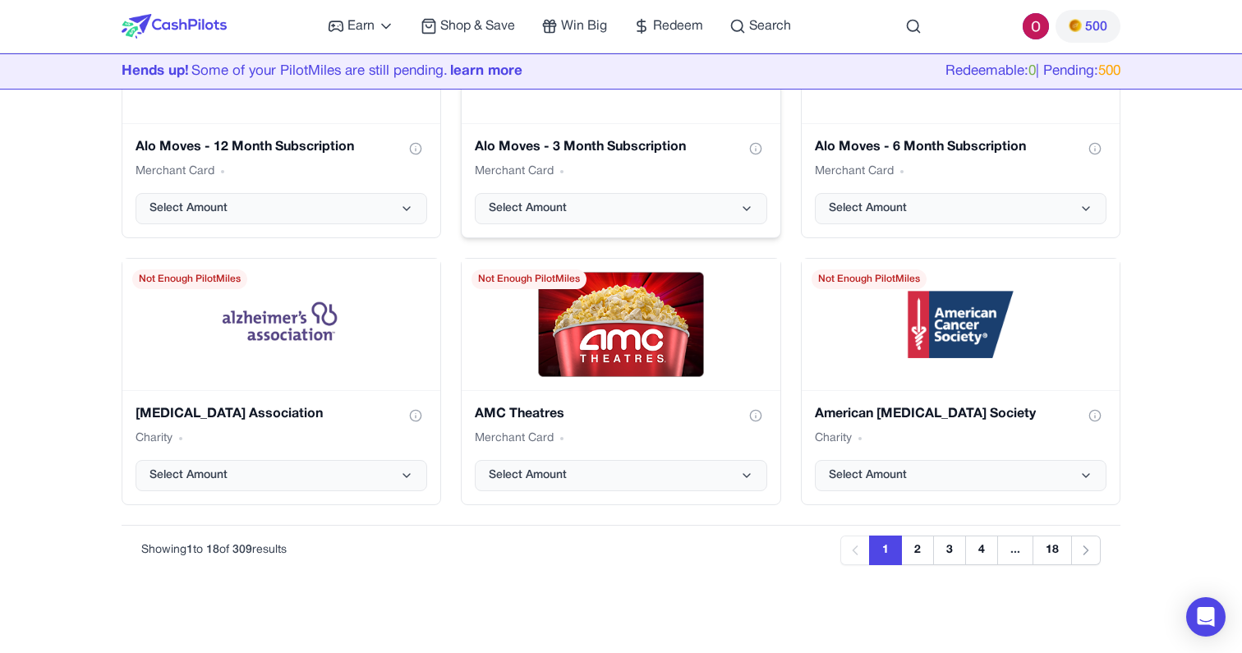
scroll to position [2039, 0]
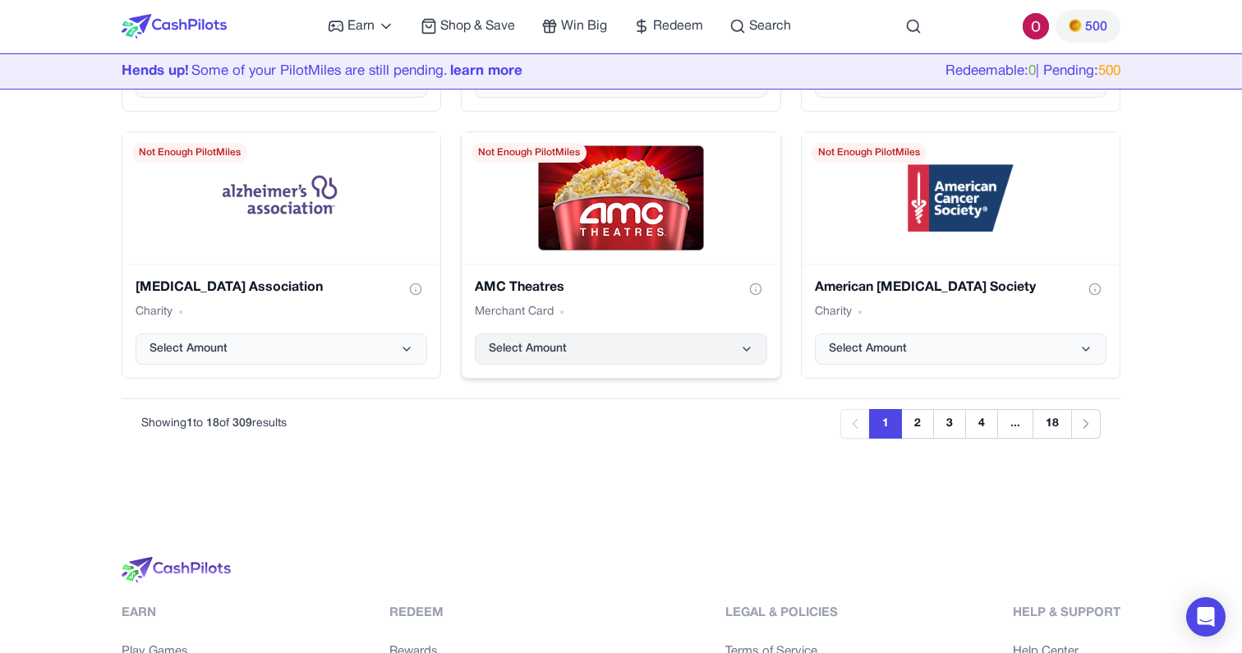
click at [660, 344] on button "Select Amount" at bounding box center [621, 348] width 292 height 31
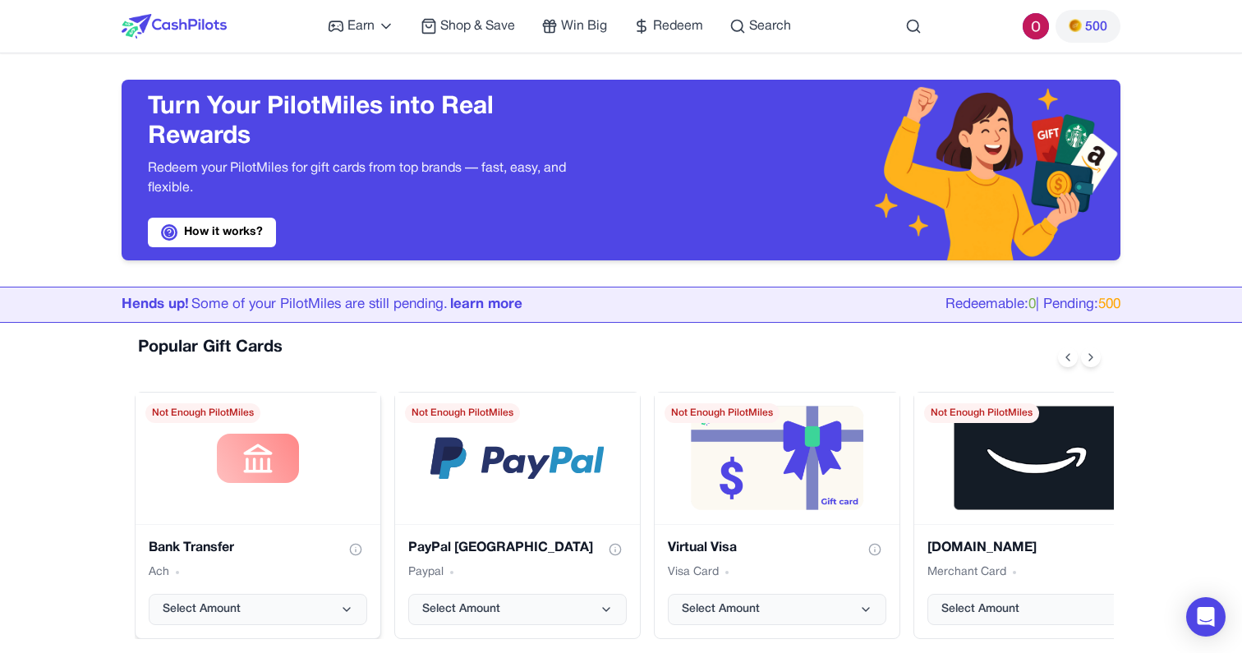
scroll to position [0, 0]
click at [567, 33] on span "Win Big" at bounding box center [584, 26] width 46 height 20
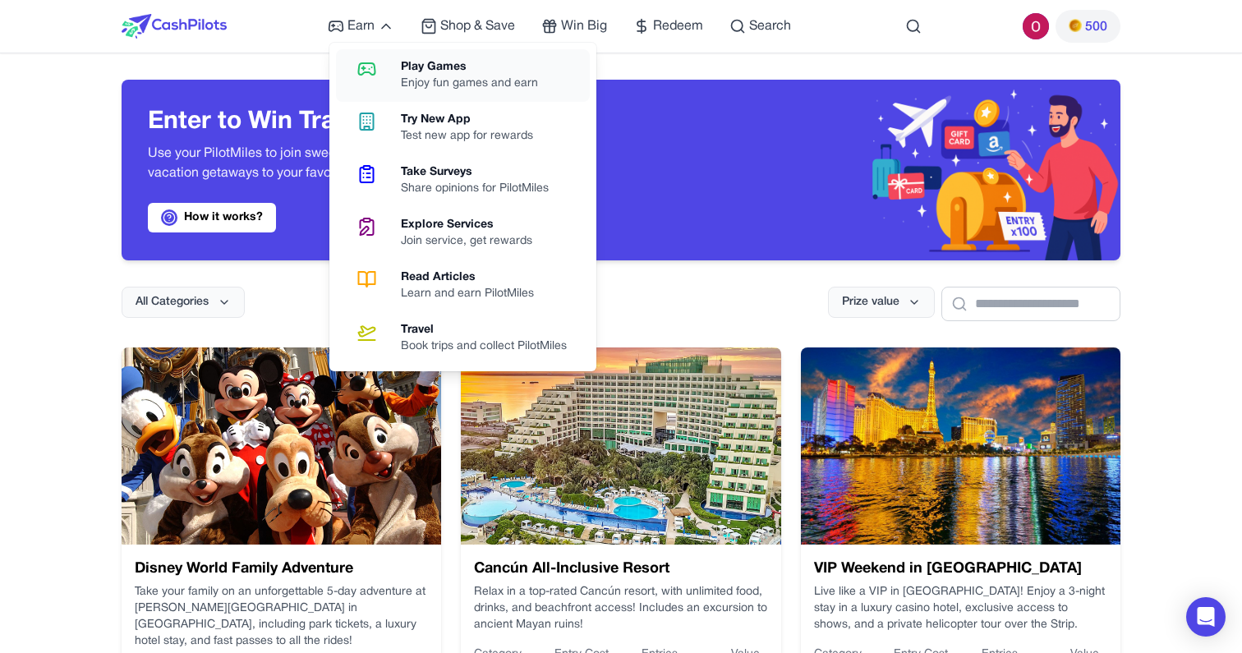
click at [423, 69] on div "Play Games" at bounding box center [476, 67] width 150 height 16
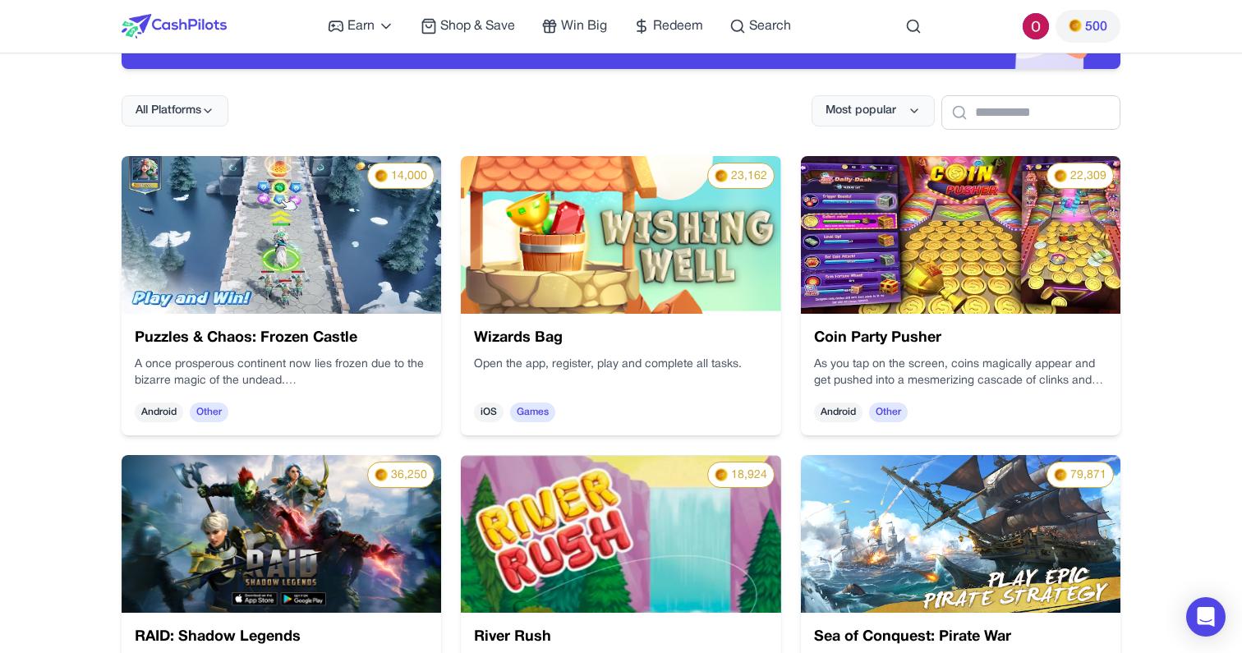
scroll to position [191, 0]
click at [871, 342] on h3 "Coin Party Pusher" at bounding box center [960, 338] width 293 height 23
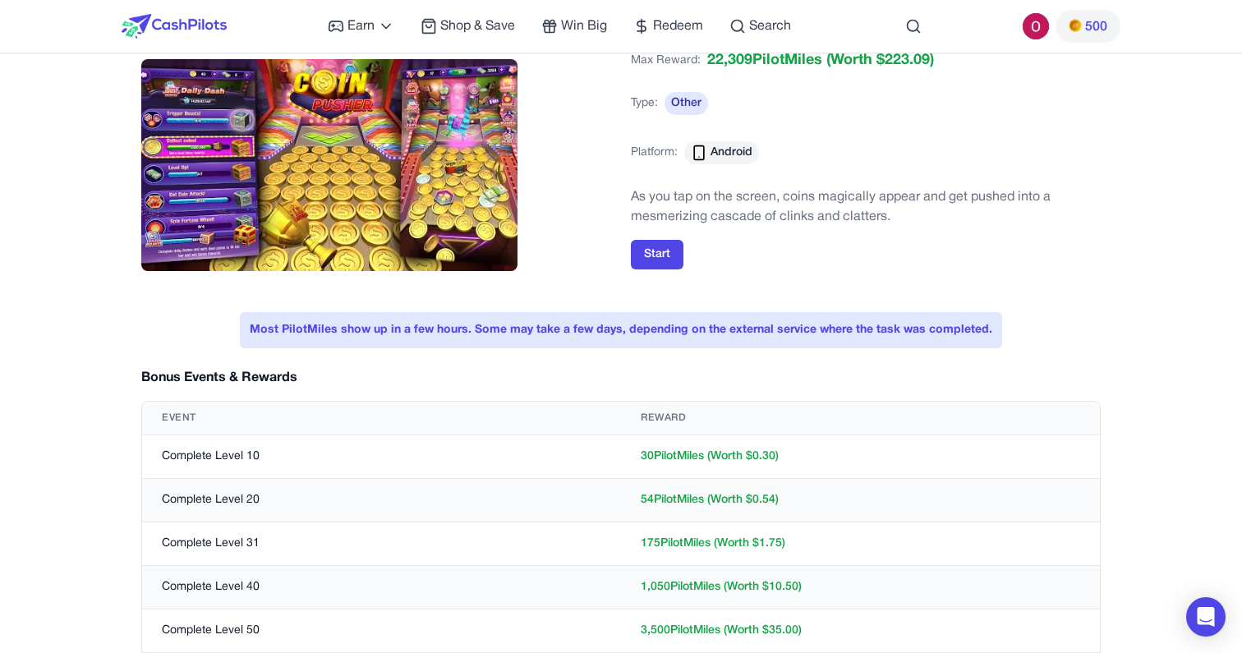
scroll to position [59, 0]
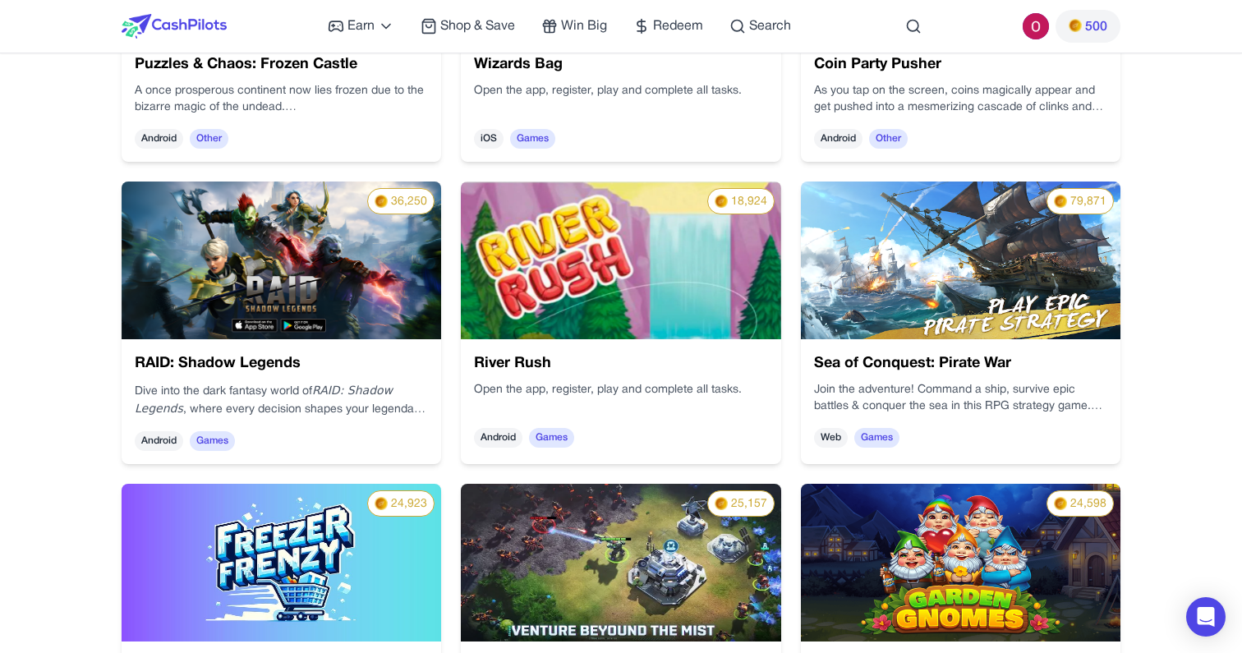
scroll to position [468, 0]
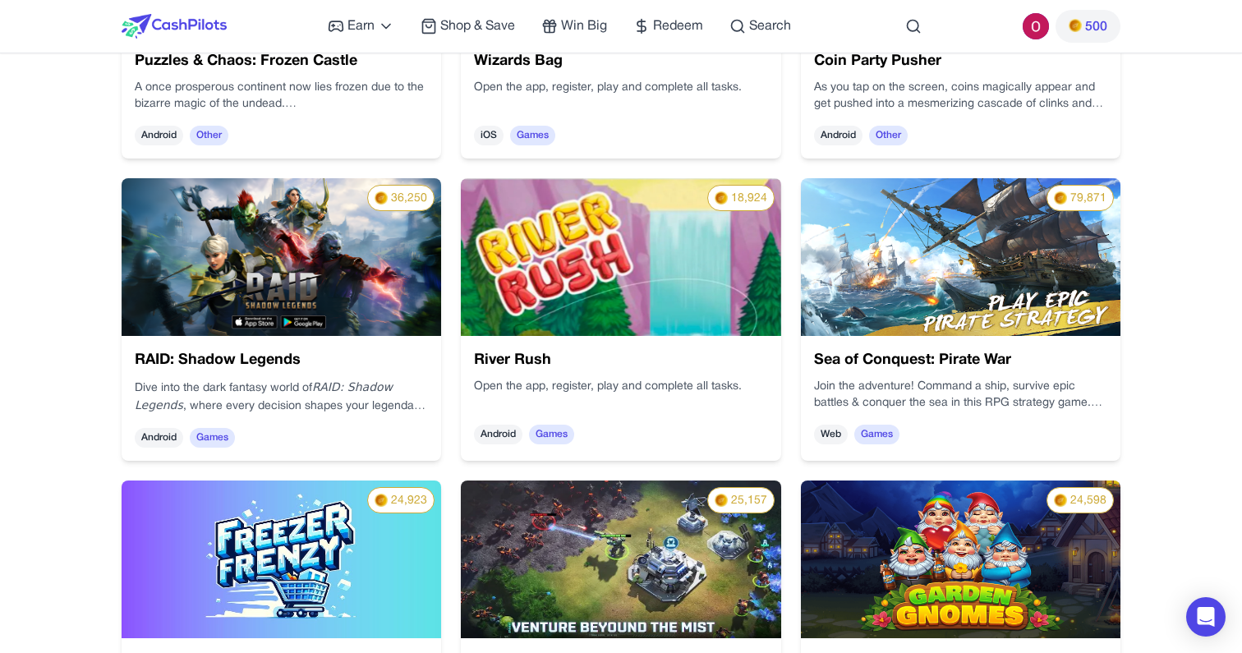
click at [363, 375] on div "RAID: Shadow Legends Dive into the dark fantasy world of RAID: Shadow Legends ,…" at bounding box center [281, 398] width 319 height 125
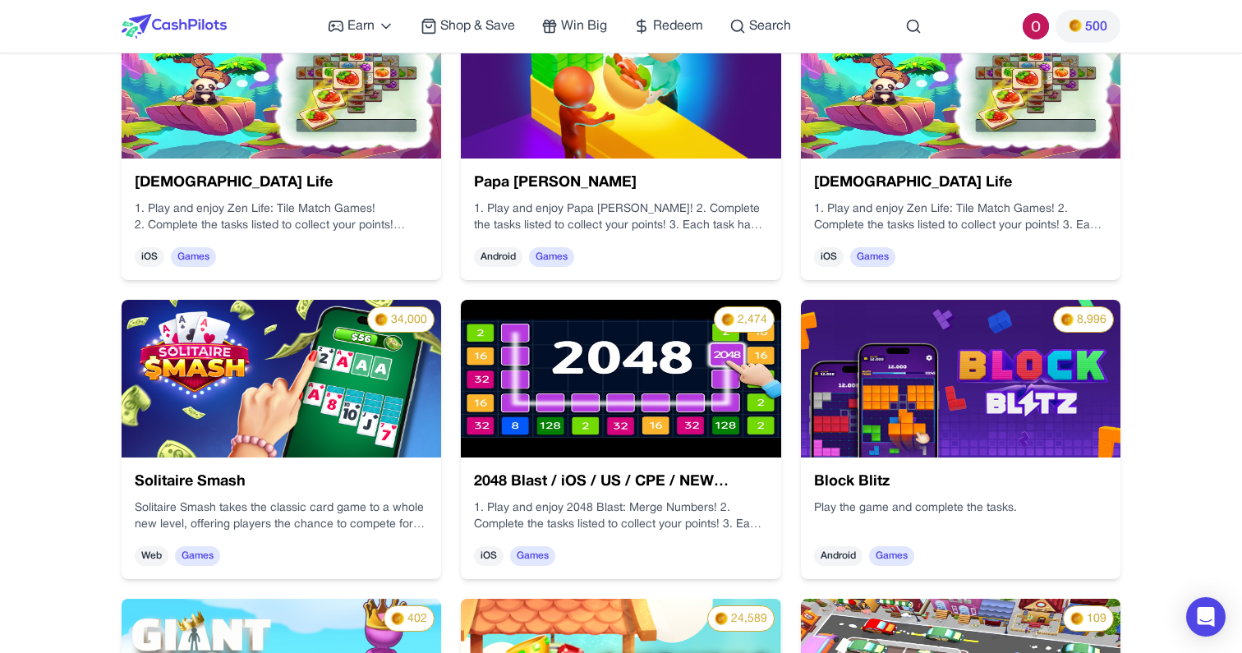
scroll to position [2743, 0]
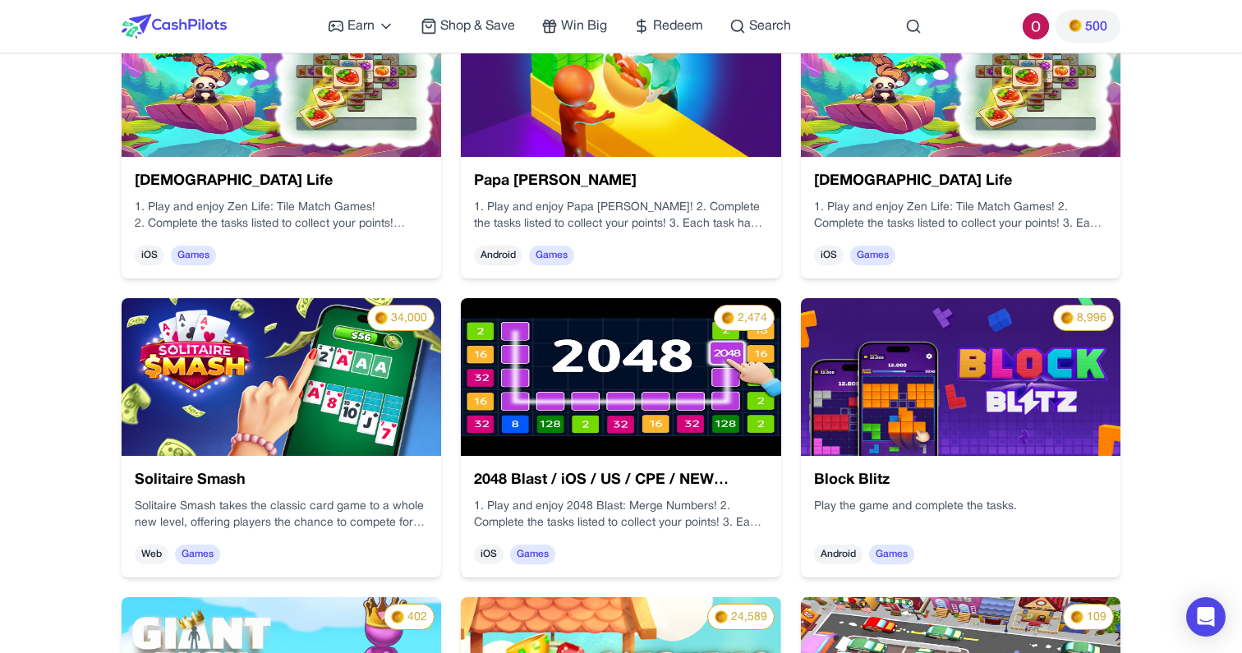
click at [388, 502] on p "Solitaire Smash takes the classic card game to a whole new level, offering play…" at bounding box center [281, 514] width 293 height 33
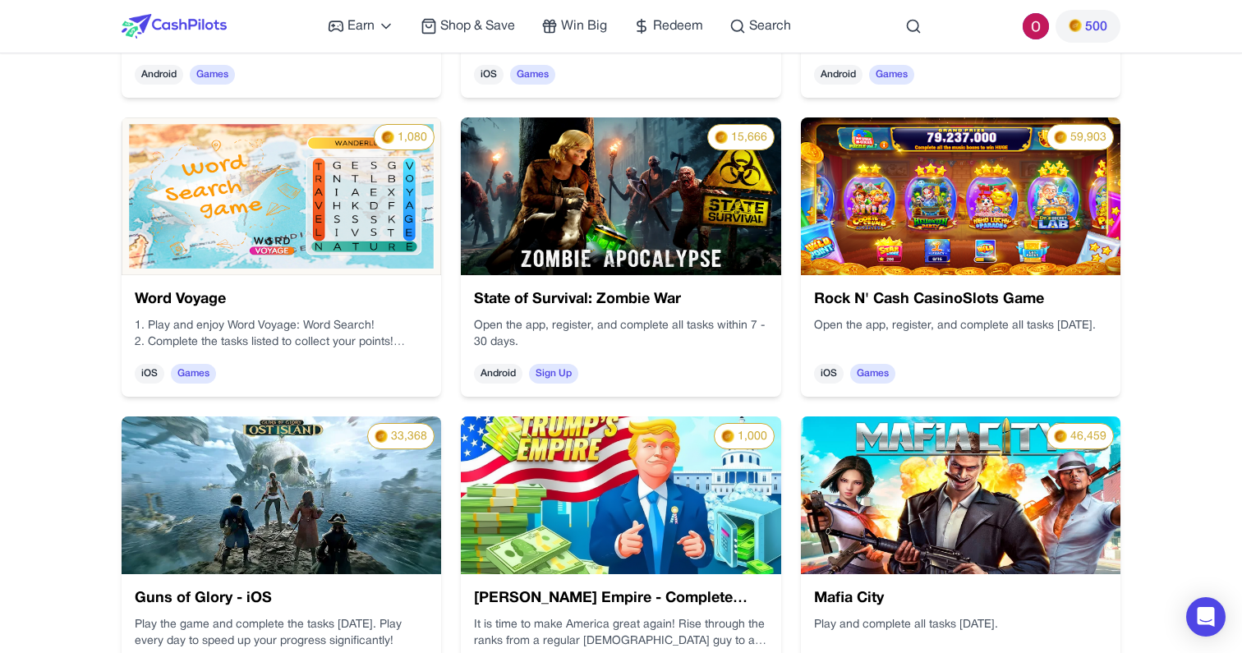
scroll to position [1766, 0]
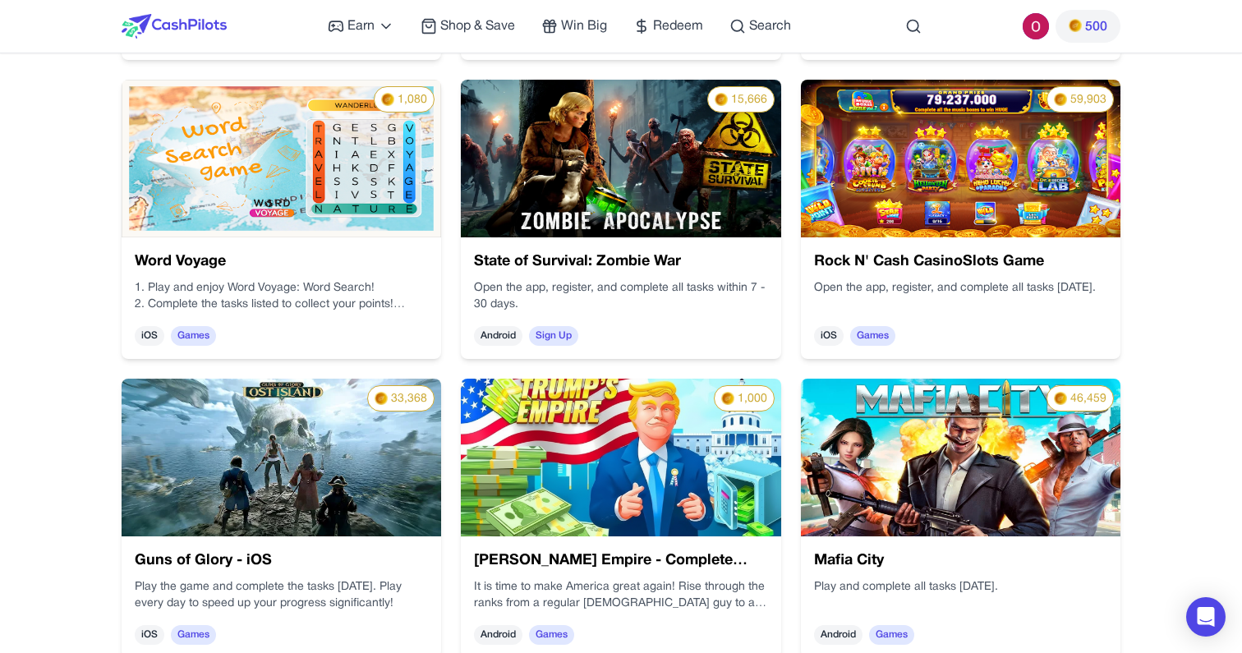
click at [973, 272] on h3 "Rock N' Cash CasinoSlots Game" at bounding box center [960, 261] width 293 height 23
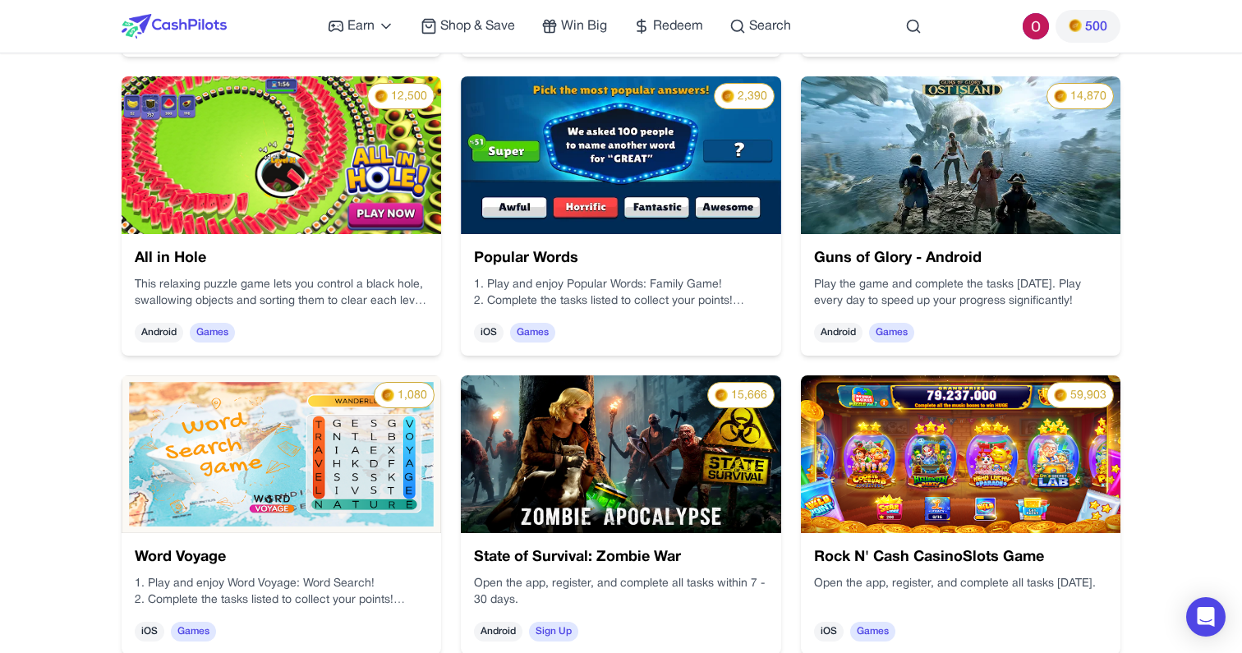
scroll to position [1471, 0]
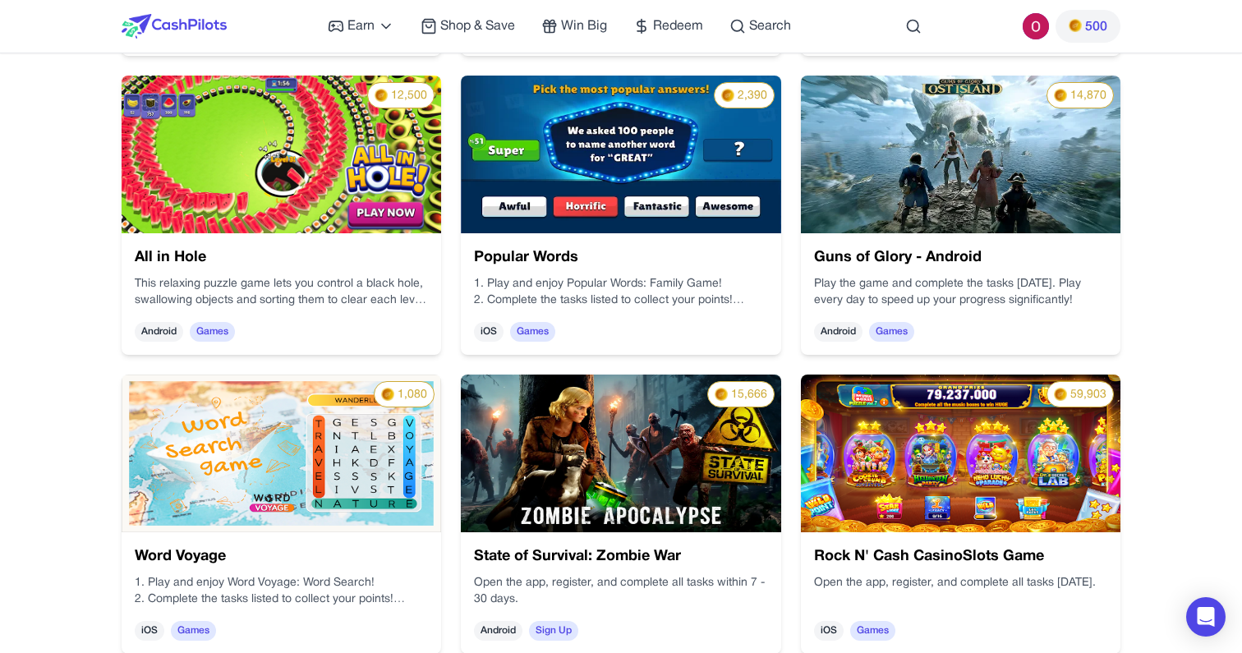
click at [621, 282] on p "1. Play and enjoy Popular Words: Family Game!" at bounding box center [620, 284] width 293 height 16
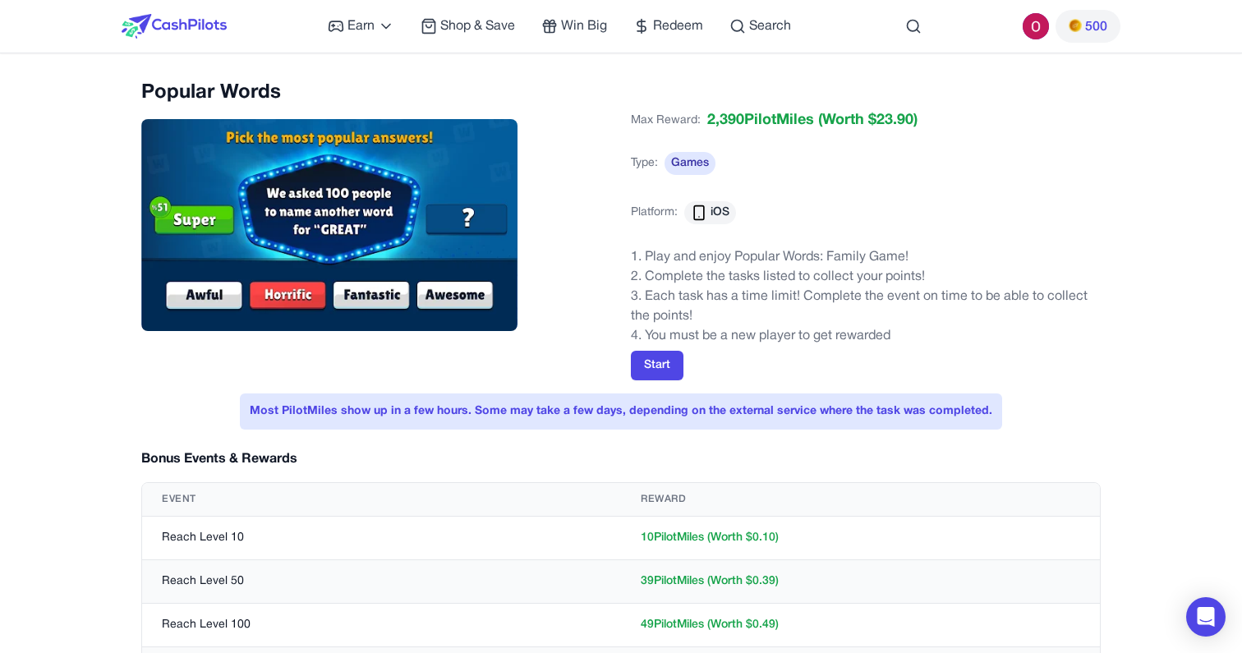
scroll to position [0, 0]
click at [647, 366] on button "Start" at bounding box center [657, 366] width 53 height 30
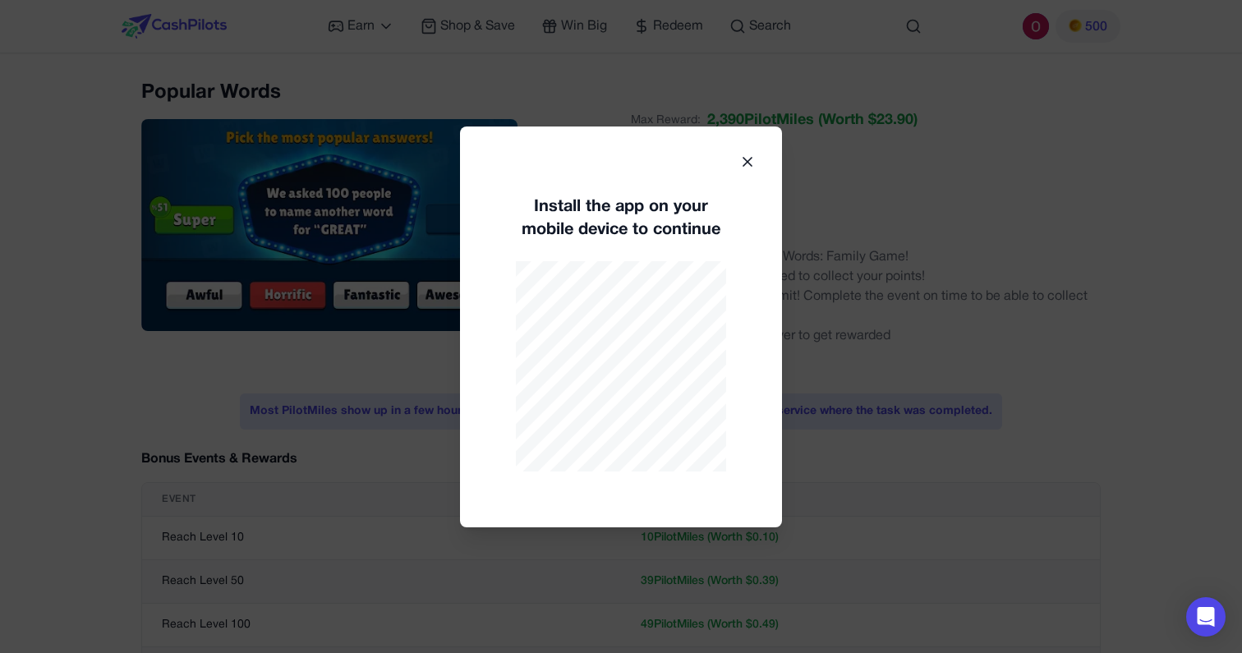
click at [742, 165] on icon at bounding box center [747, 162] width 16 height 16
